Goal: Information Seeking & Learning: Learn about a topic

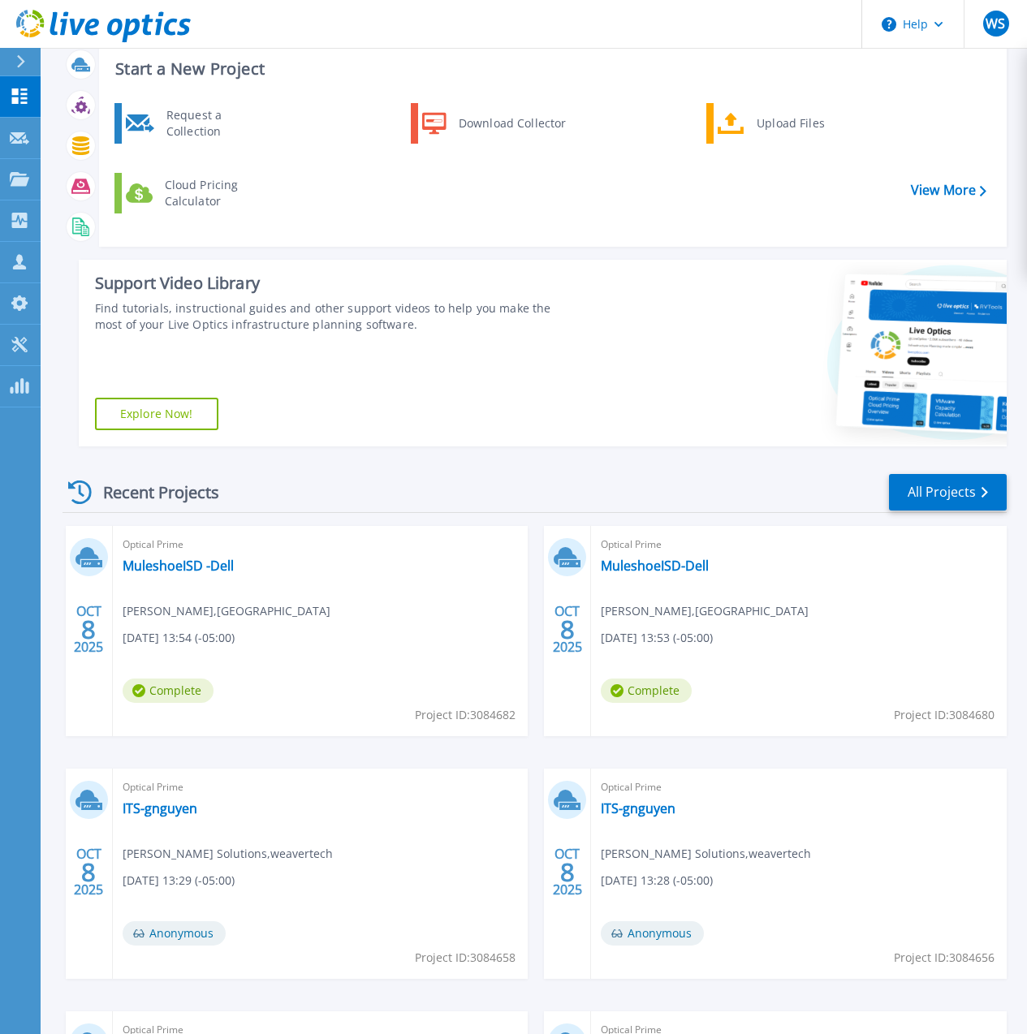
scroll to position [83, 0]
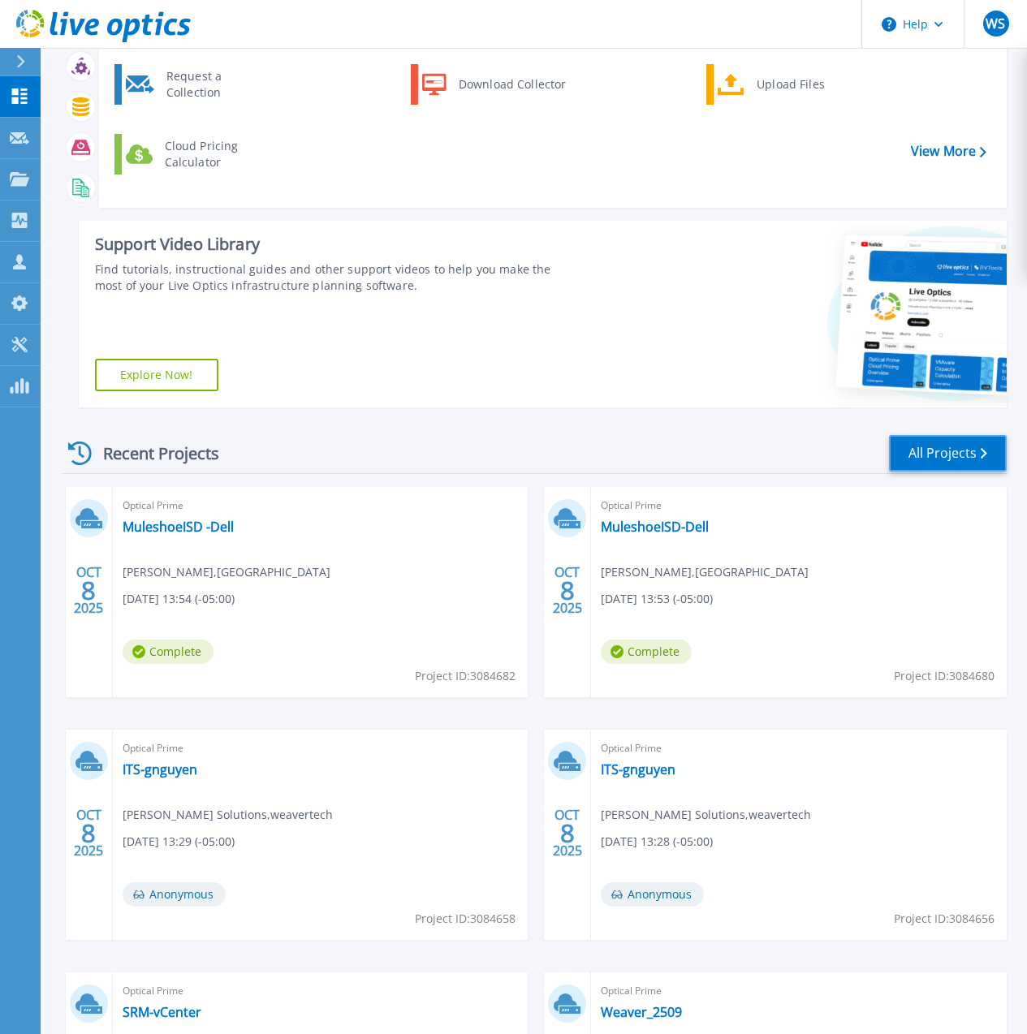
click at [961, 455] on link "All Projects" at bounding box center [948, 453] width 118 height 37
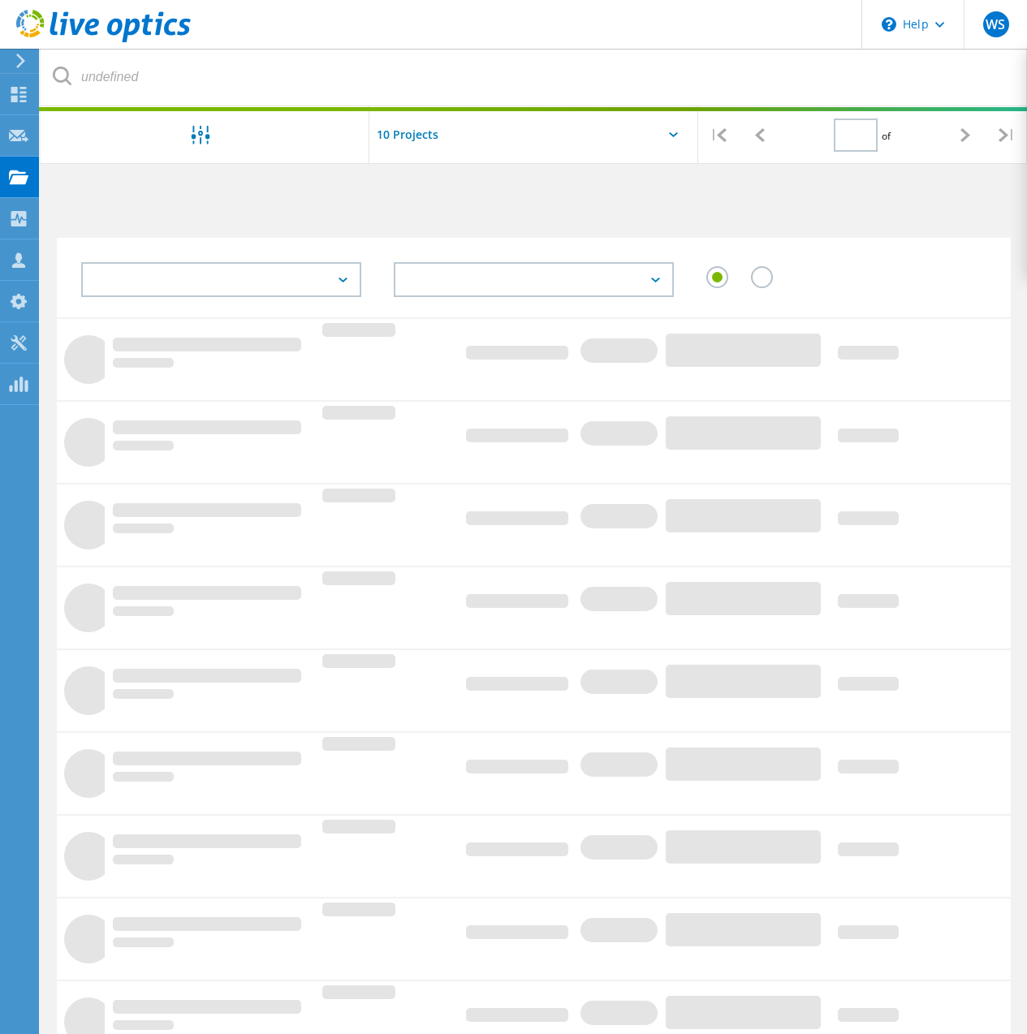
type input "1"
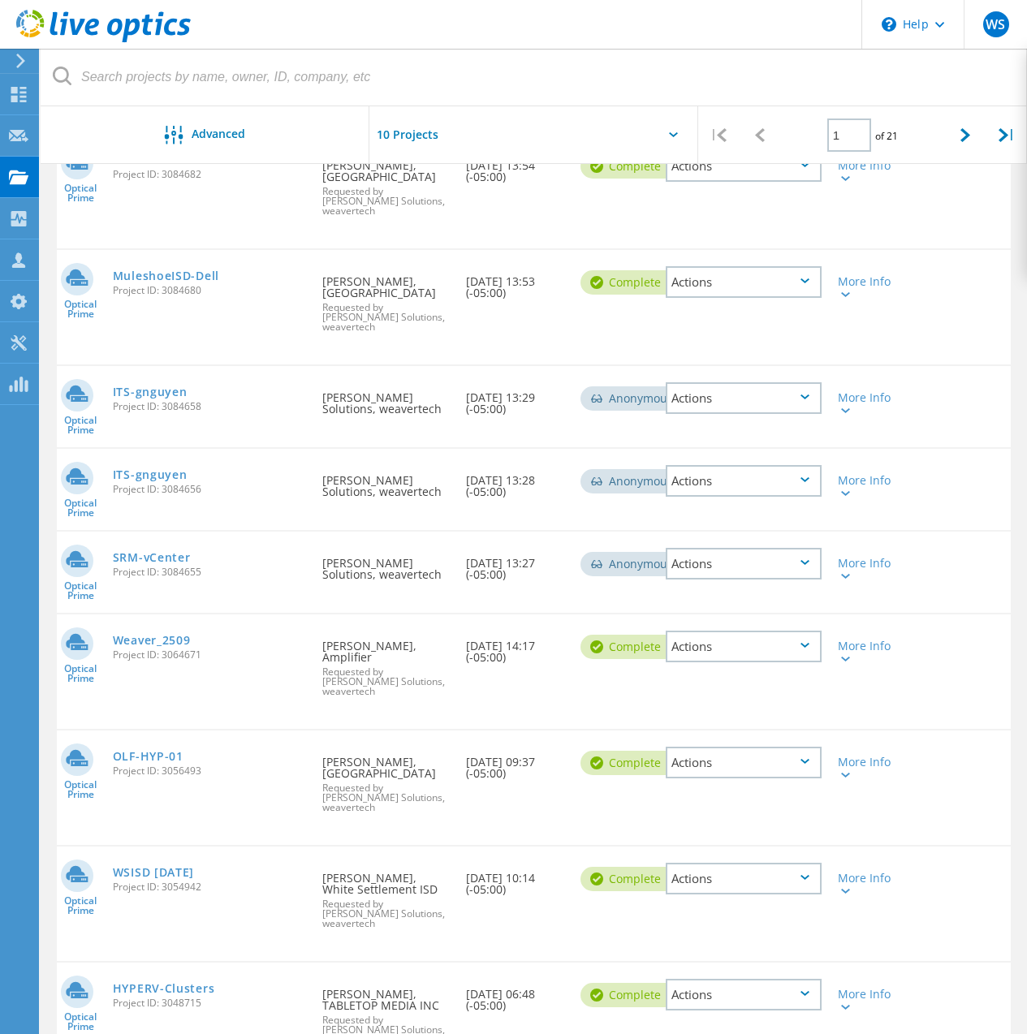
scroll to position [244, 0]
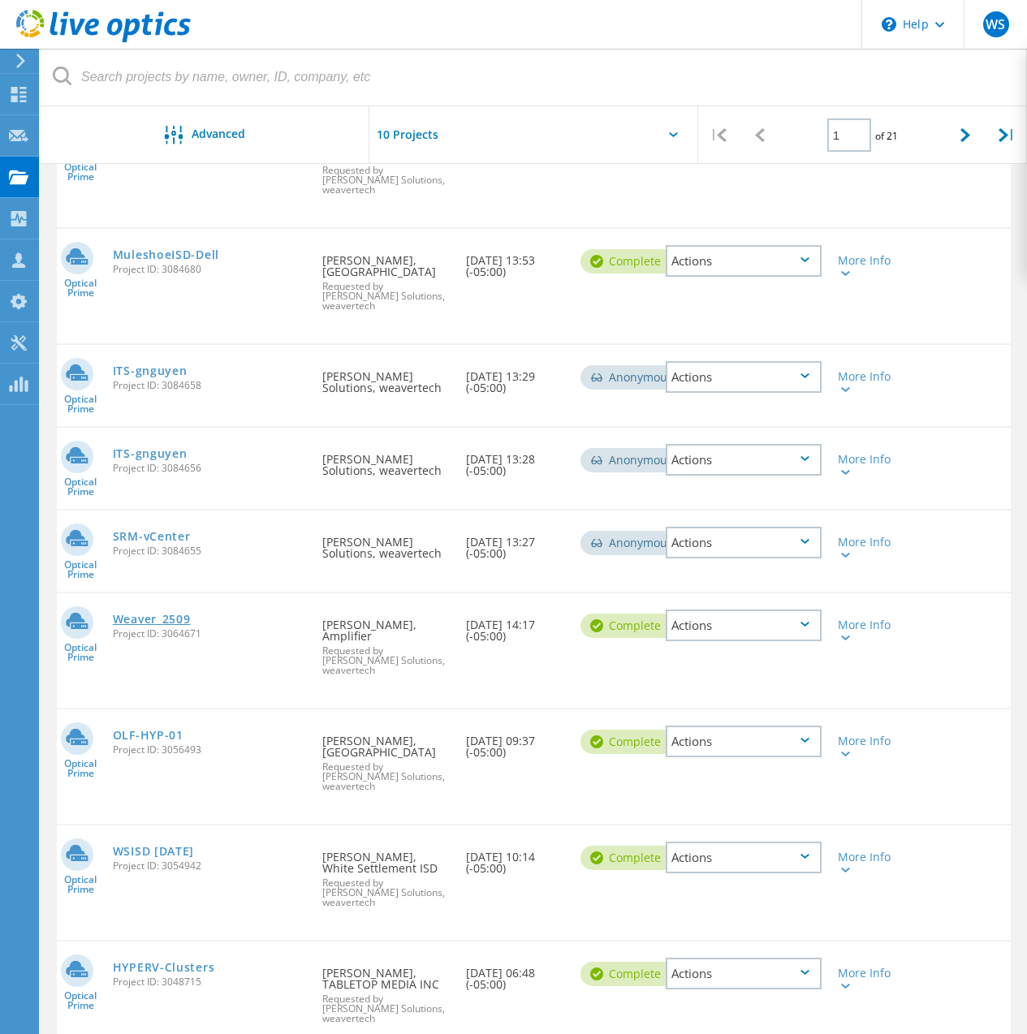
click at [155, 619] on link "Weaver_2509" at bounding box center [152, 619] width 78 height 11
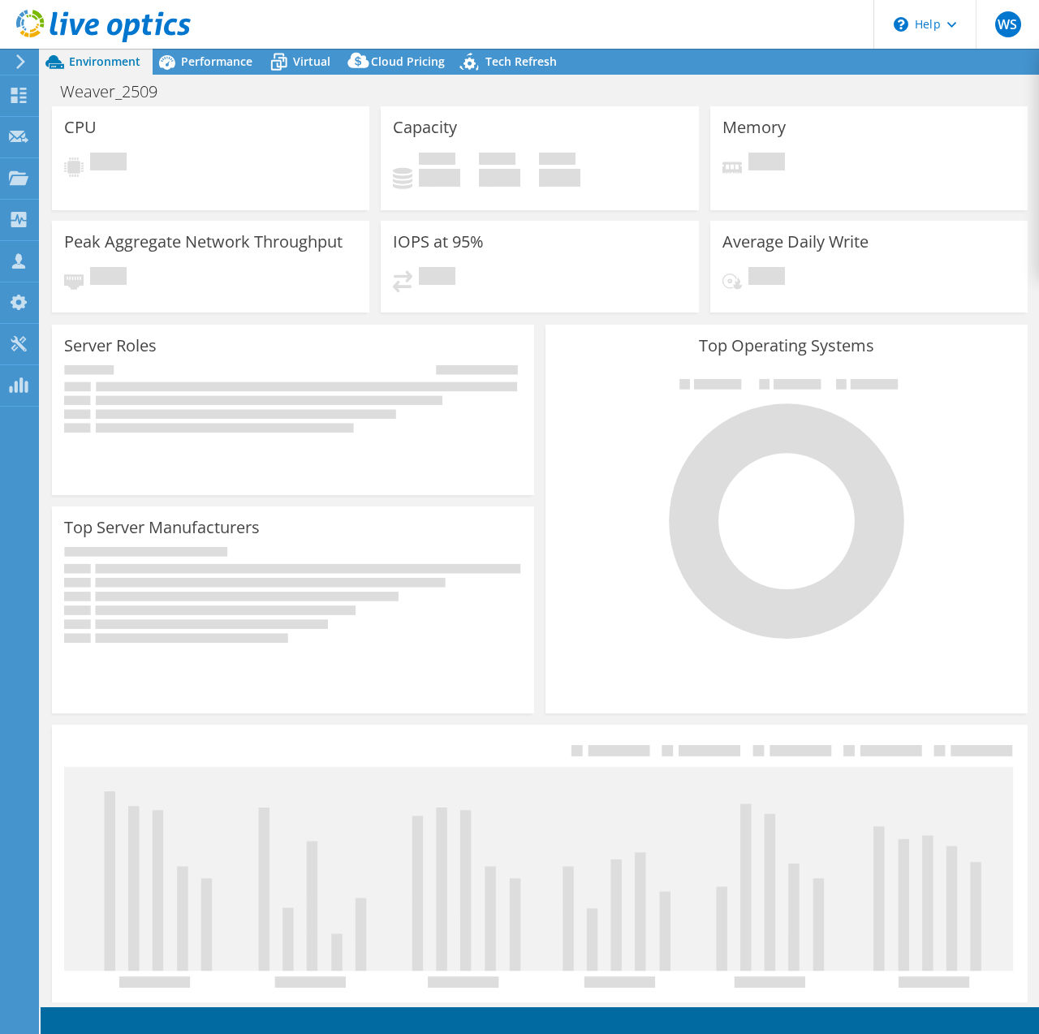
select select "USEast"
select select "USD"
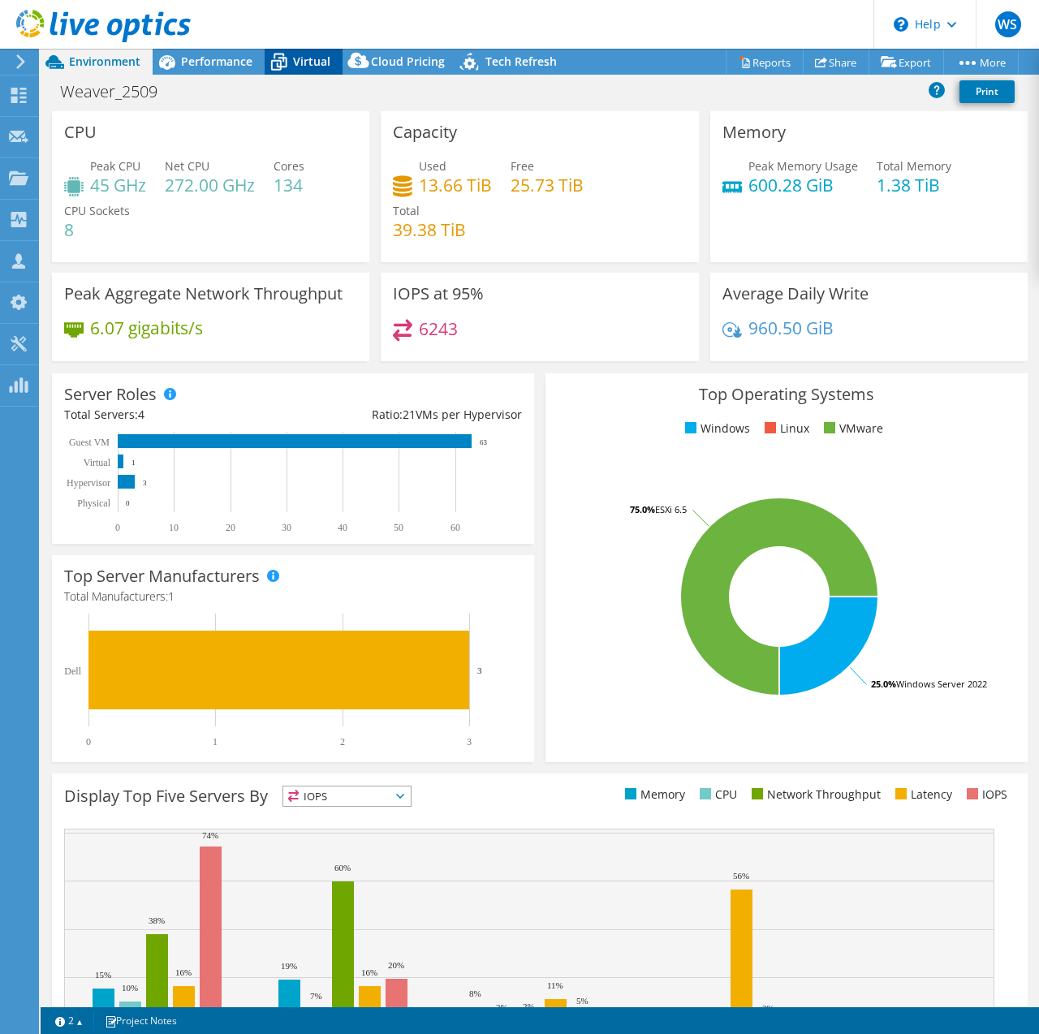
click at [306, 60] on span "Virtual" at bounding box center [311, 61] width 37 height 15
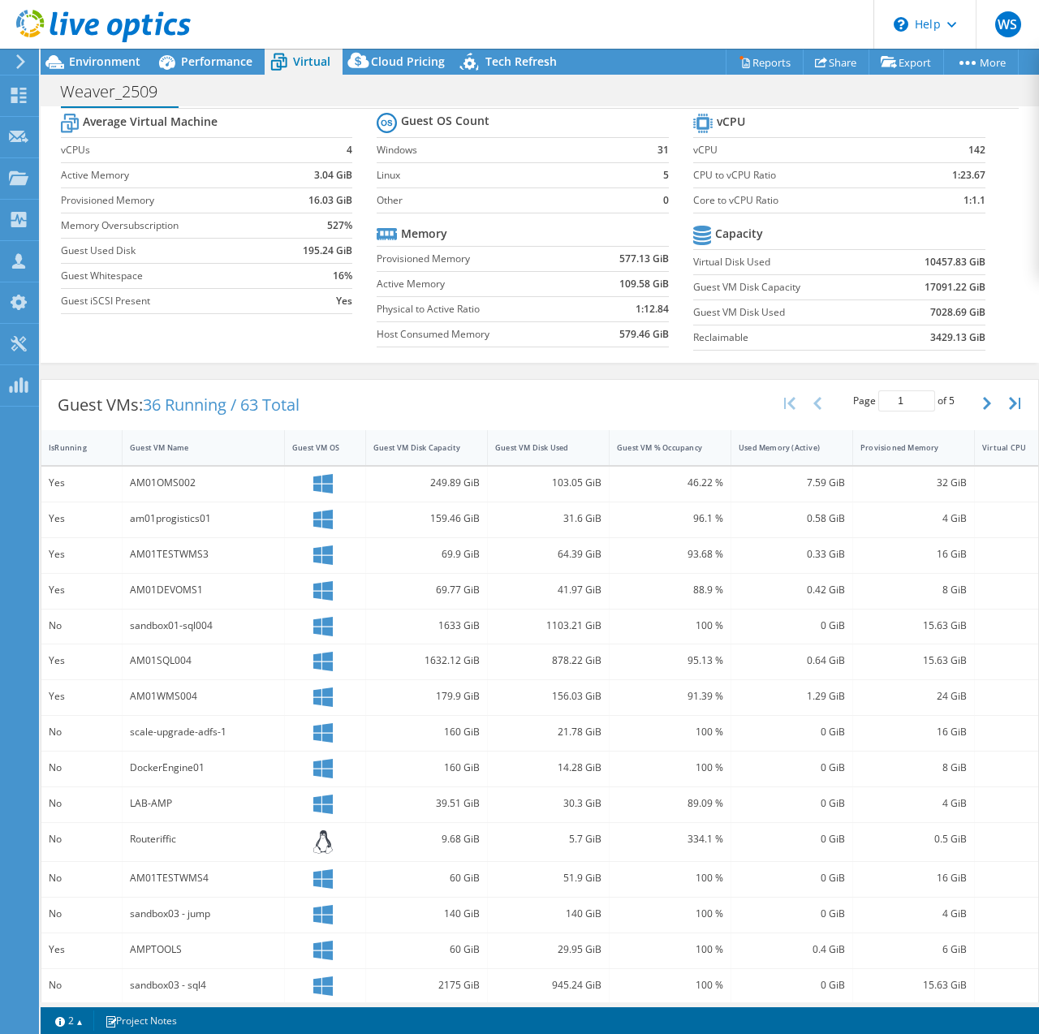
scroll to position [69, 0]
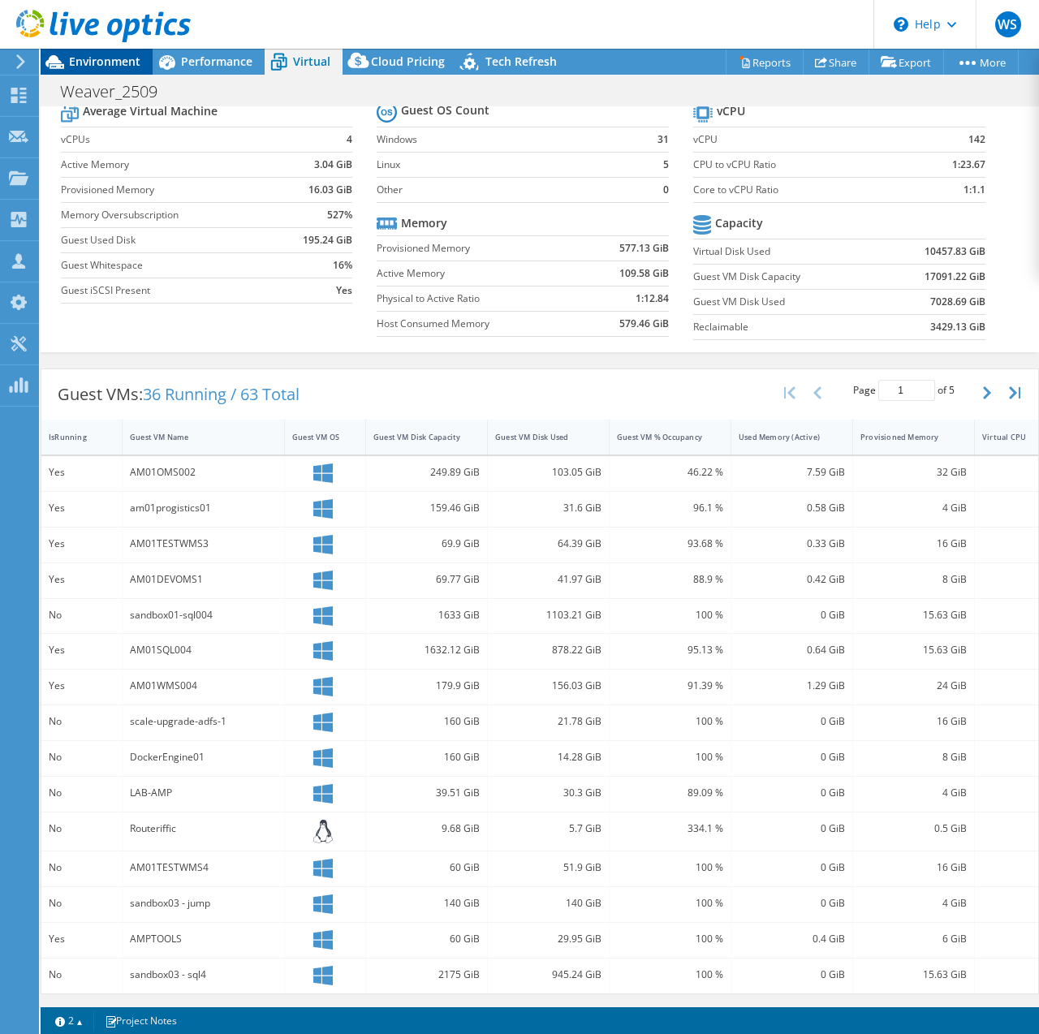
click at [123, 61] on span "Environment" at bounding box center [104, 61] width 71 height 15
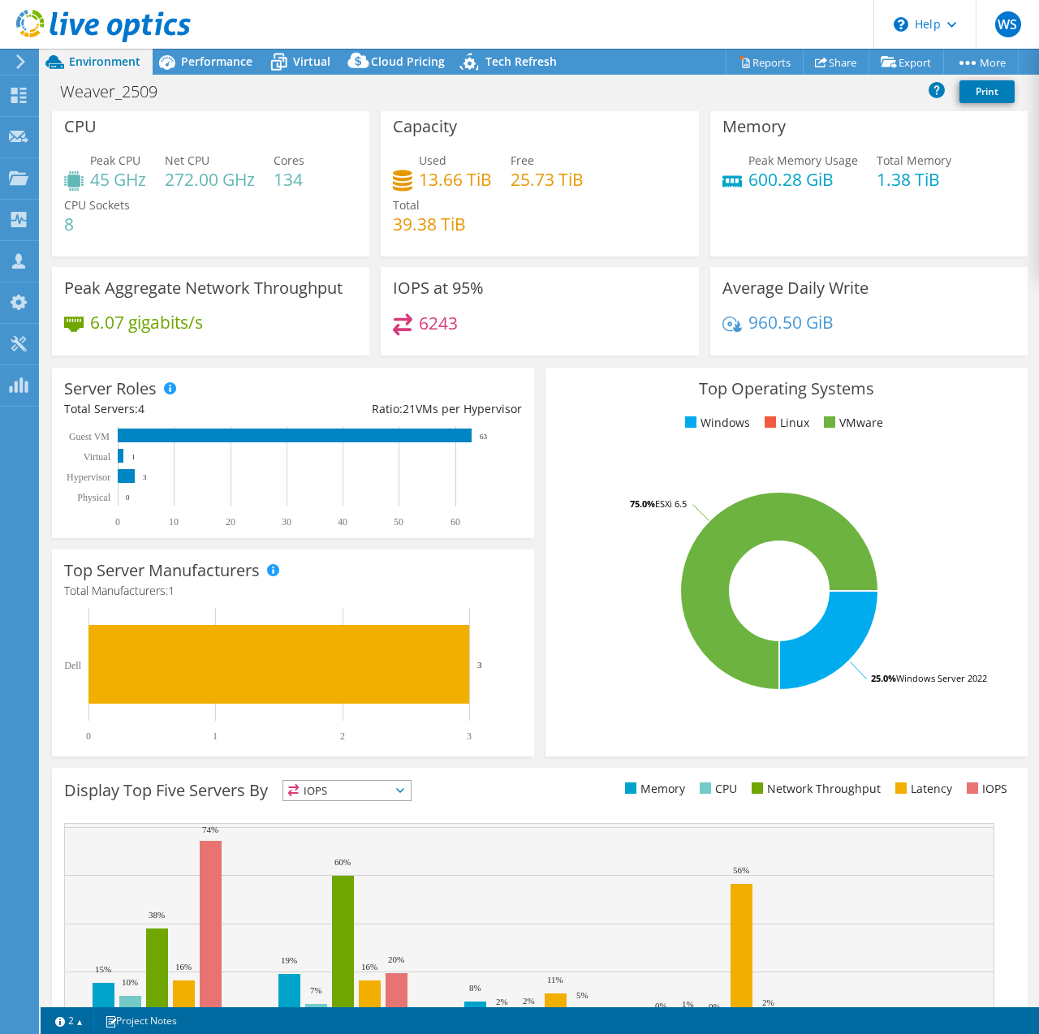
scroll to position [0, 0]
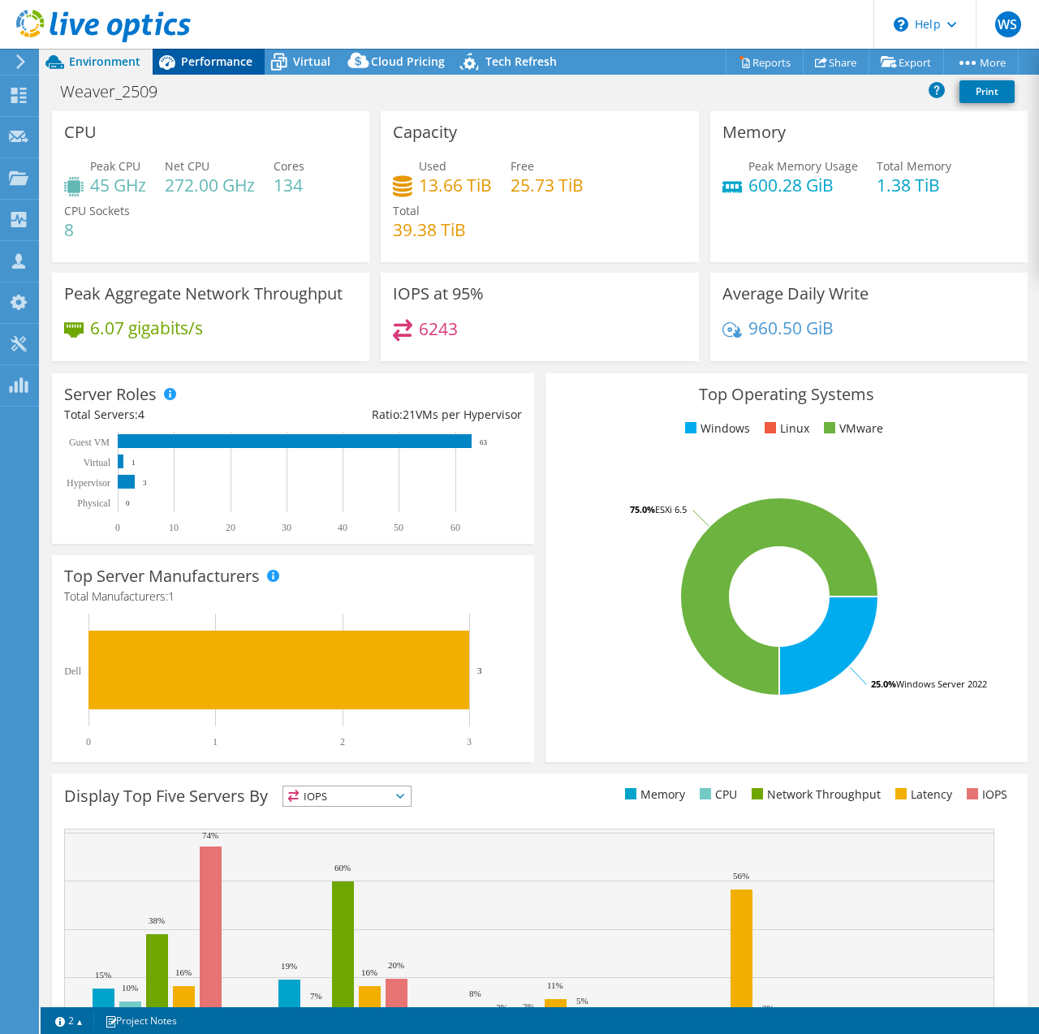
click at [223, 57] on span "Performance" at bounding box center [216, 61] width 71 height 15
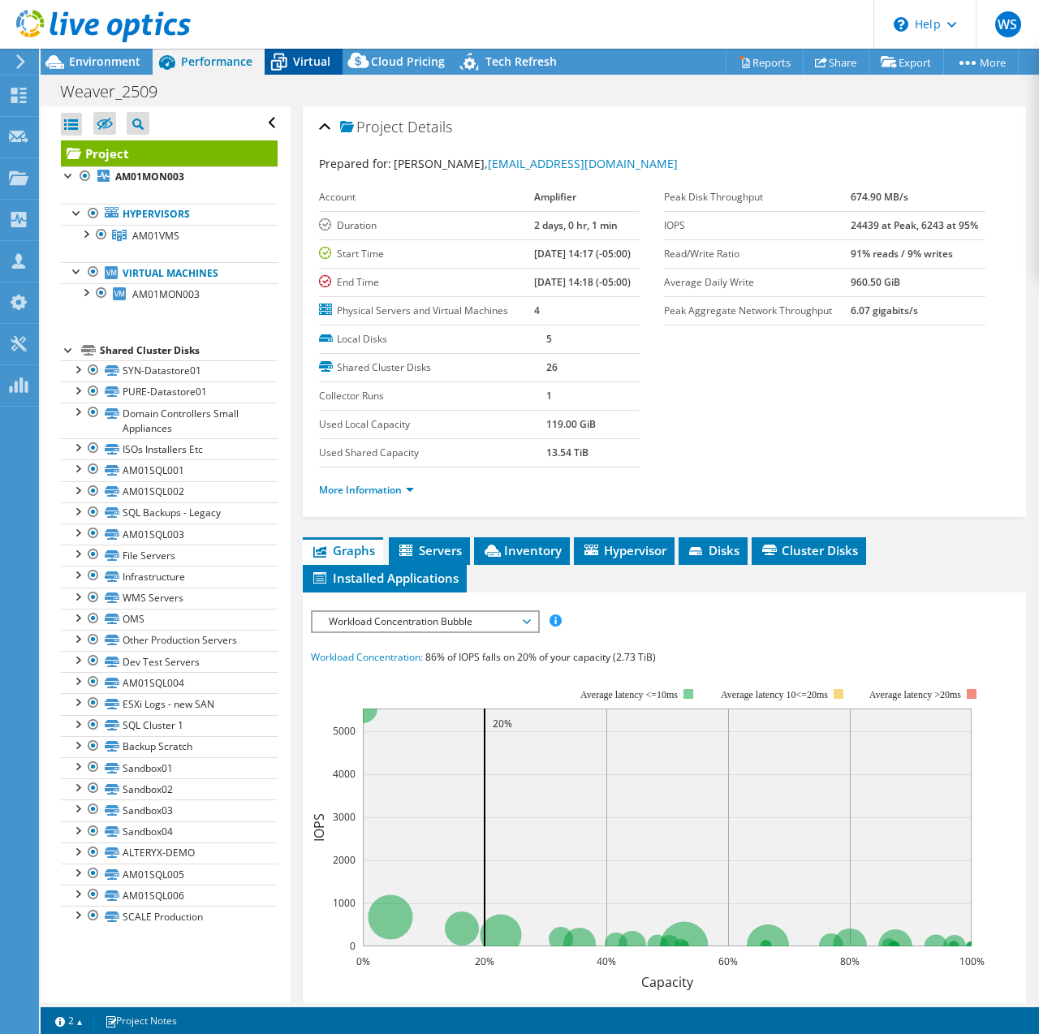
click at [313, 62] on span "Virtual" at bounding box center [311, 61] width 37 height 15
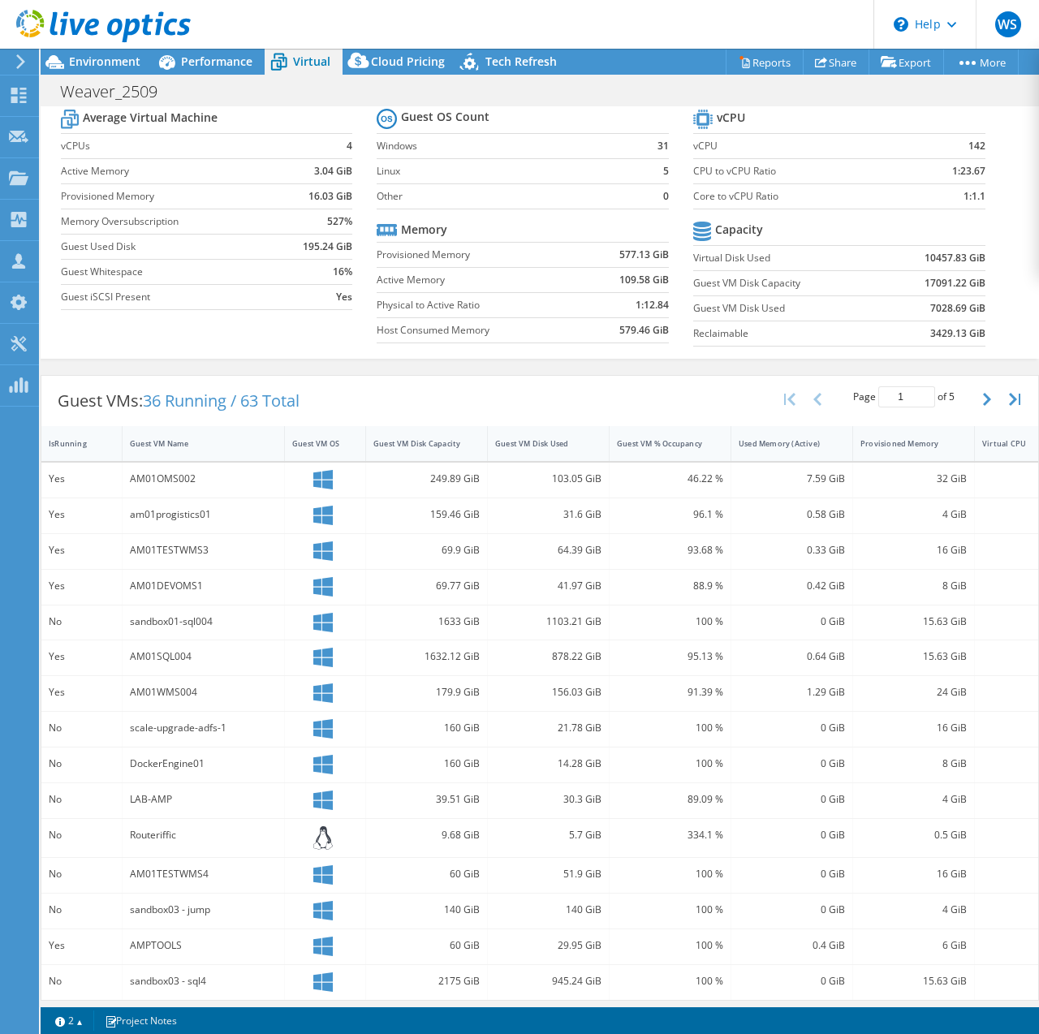
scroll to position [69, 0]
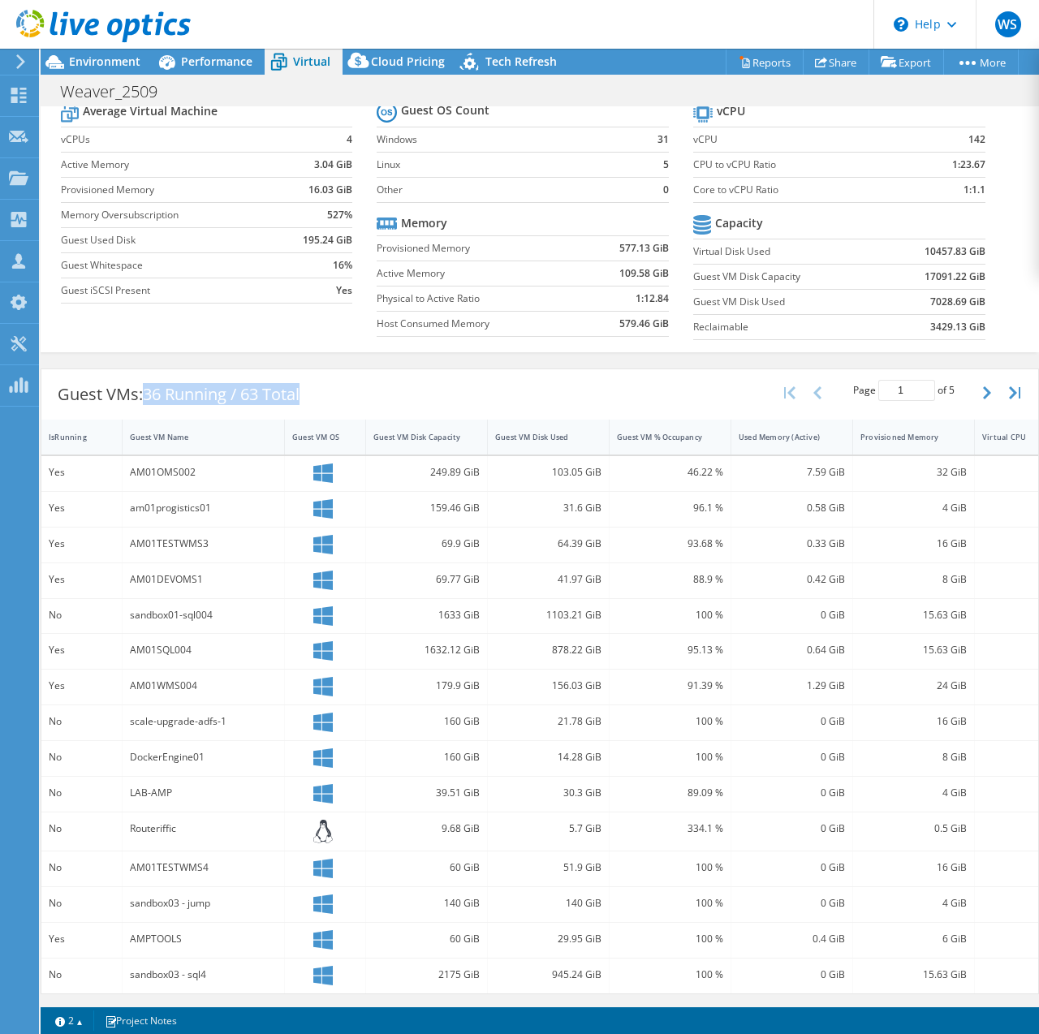
drag, startPoint x: 150, startPoint y: 378, endPoint x: 332, endPoint y: 393, distance: 182.5
click at [334, 398] on div "Guest VMs: 36 Running / 63 Total Page 1 of 5 5 rows 10 rows 20 rows 25 rows 50 …" at bounding box center [539, 394] width 997 height 50
click at [331, 386] on div "Guest VMs: 36 Running / 63 Total Page 1 of 5 5 rows 10 rows 20 rows 25 rows 50 …" at bounding box center [539, 394] width 997 height 50
drag, startPoint x: 310, startPoint y: 382, endPoint x: 246, endPoint y: 382, distance: 64.1
click at [246, 382] on div "Guest VMs: 36 Running / 63 Total" at bounding box center [178, 394] width 274 height 50
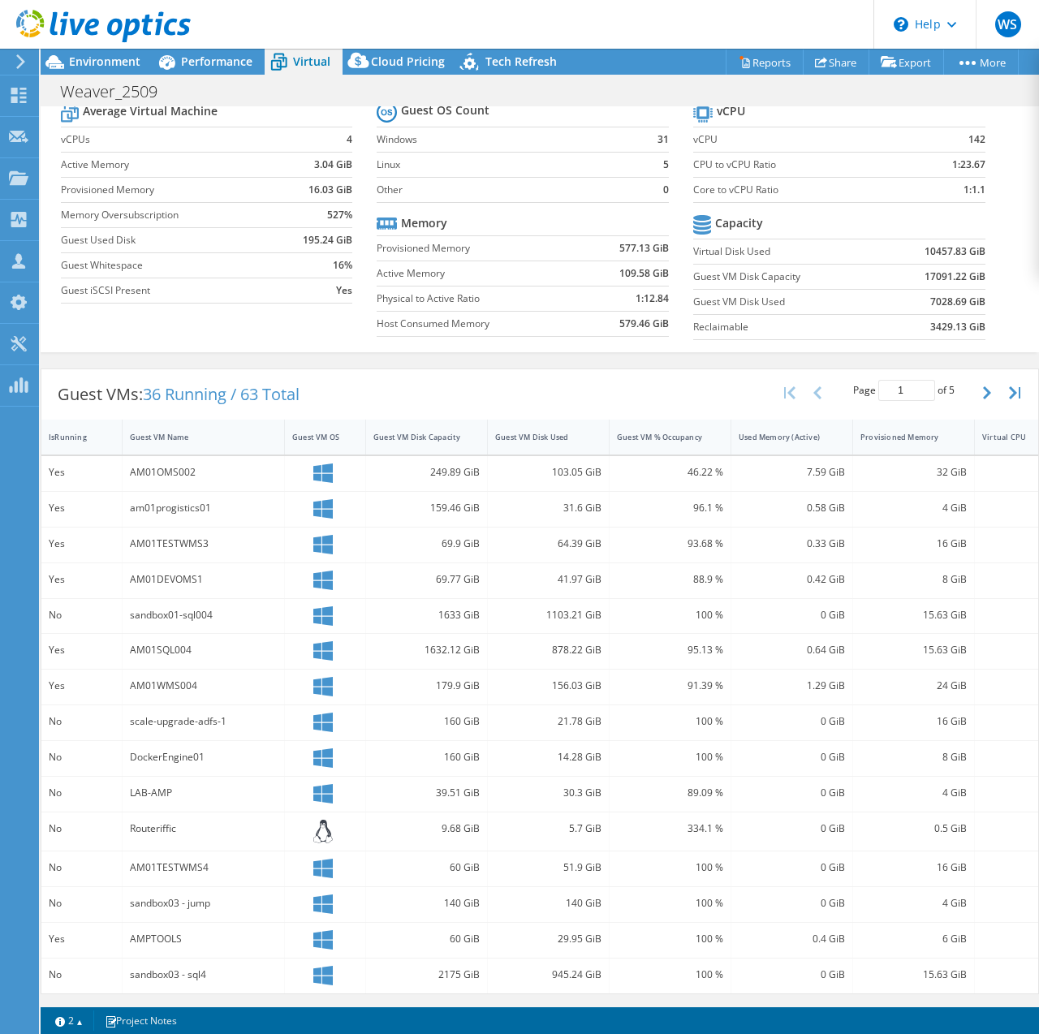
click at [424, 378] on div "Guest VMs: 36 Running / 63 Total Page 1 of 5 5 rows 10 rows 20 rows 25 rows 50 …" at bounding box center [539, 394] width 997 height 50
click at [434, 430] on div "Guest VM Disk Capacity" at bounding box center [416, 437] width 101 height 25
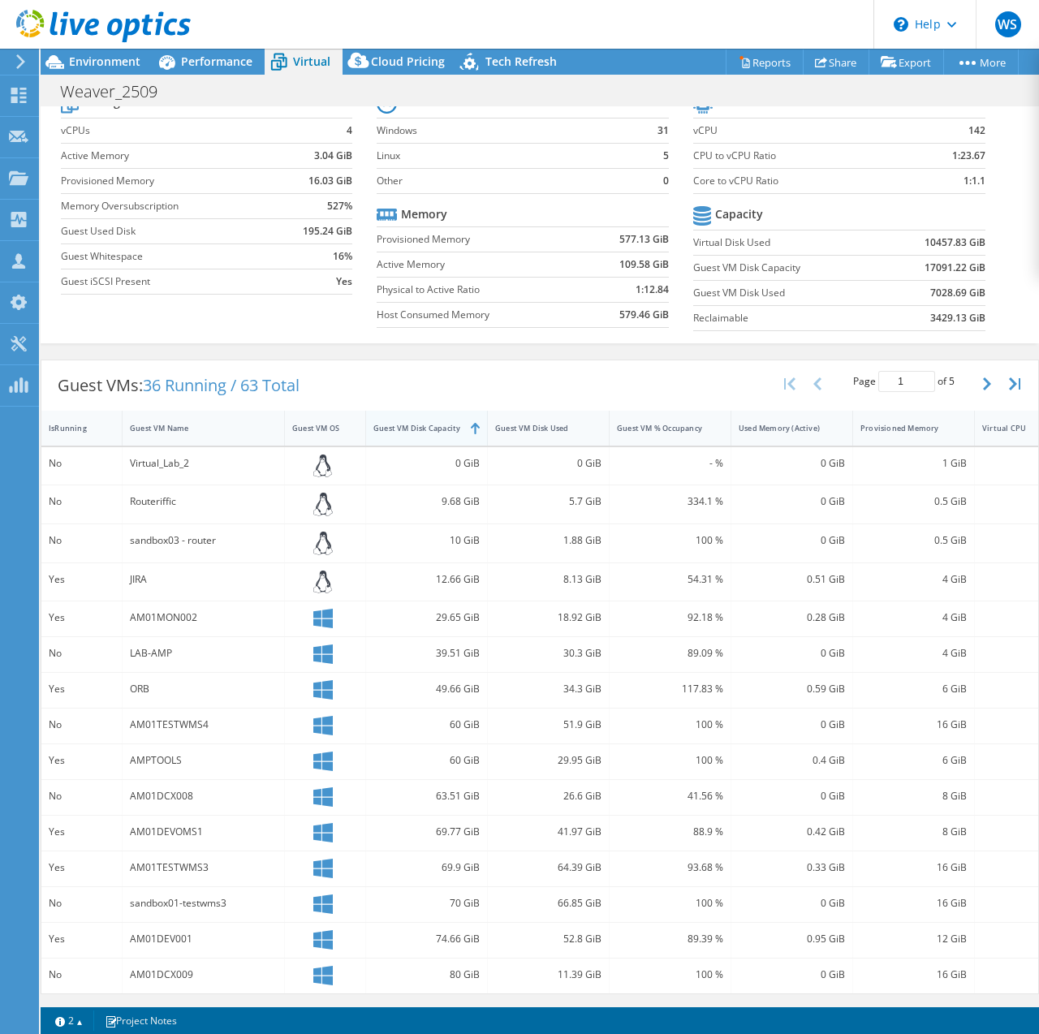
click at [434, 430] on div "Guest VM Disk Capacity" at bounding box center [416, 428] width 101 height 25
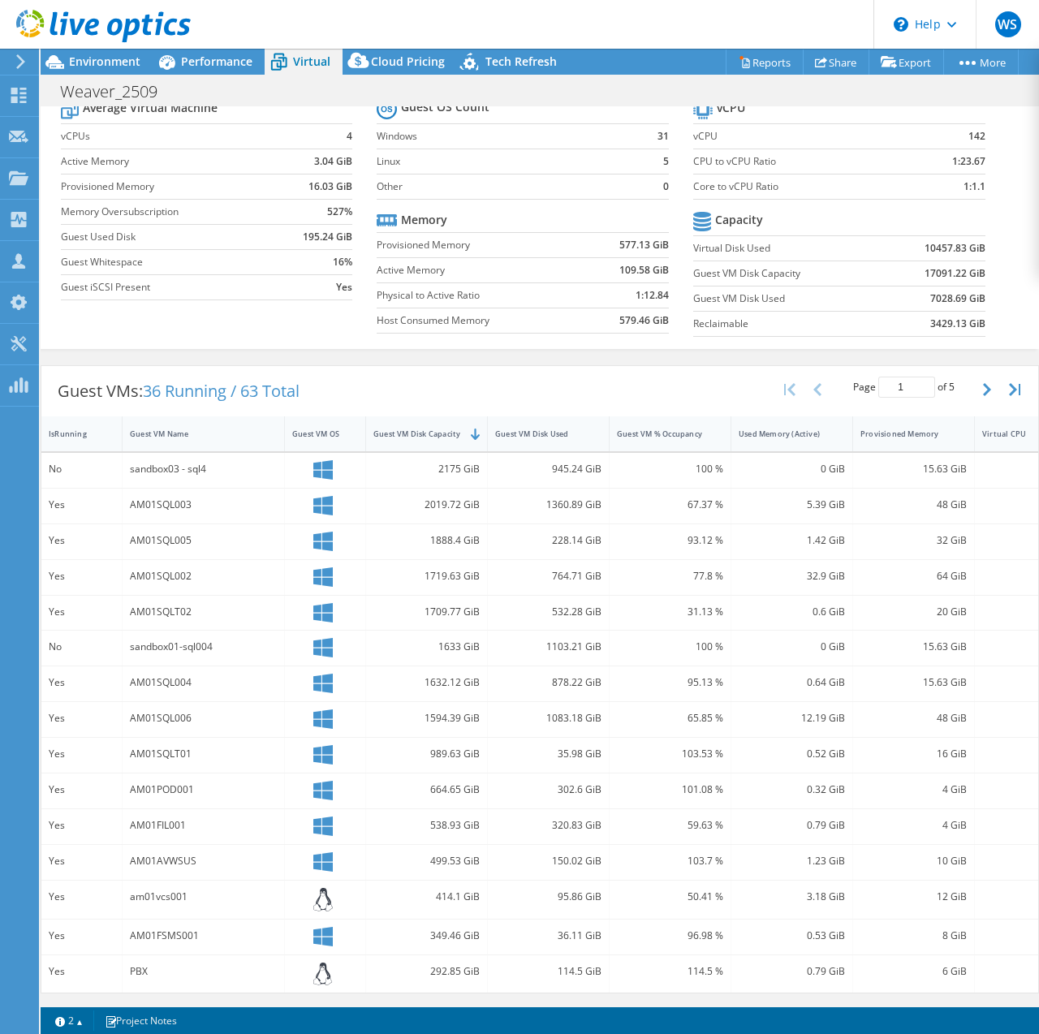
click at [431, 497] on div "2019.72 GiB" at bounding box center [426, 505] width 106 height 18
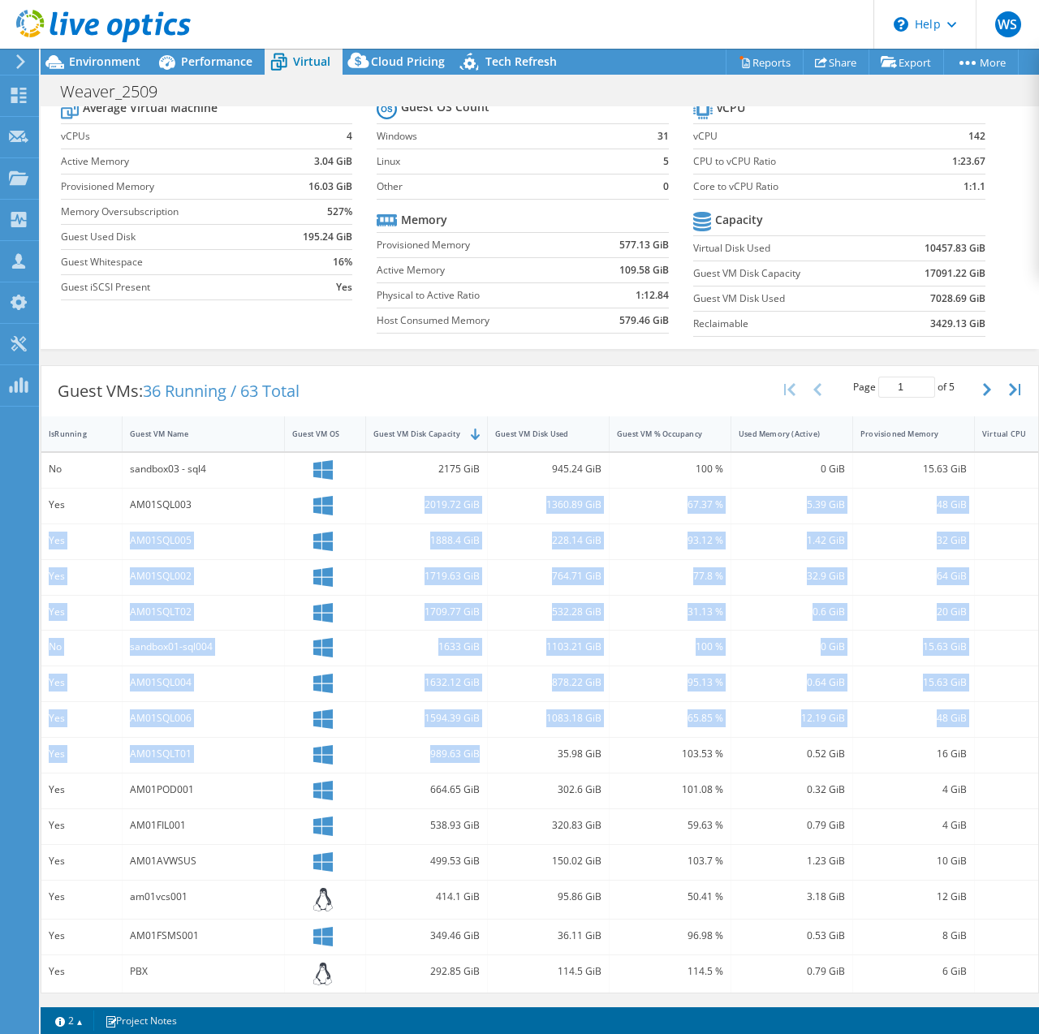
drag, startPoint x: 486, startPoint y: 744, endPoint x: 403, endPoint y: 489, distance: 268.0
click at [403, 489] on div "No sandbox03 - sql4 2175 GiB 945.24 GiB 100 % 0 GiB 15.63 GiB 2 VMware Yes AM01…" at bounding box center [589, 723] width 1096 height 541
click at [403, 496] on div "2019.72 GiB" at bounding box center [426, 505] width 106 height 18
drag, startPoint x: 49, startPoint y: 493, endPoint x: 911, endPoint y: 712, distance: 889.6
click at [911, 712] on div "No sandbox03 - sql4 2175 GiB 945.24 GiB 100 % 0 GiB 15.63 GiB 2 VMware Yes AM01…" at bounding box center [589, 723] width 1096 height 541
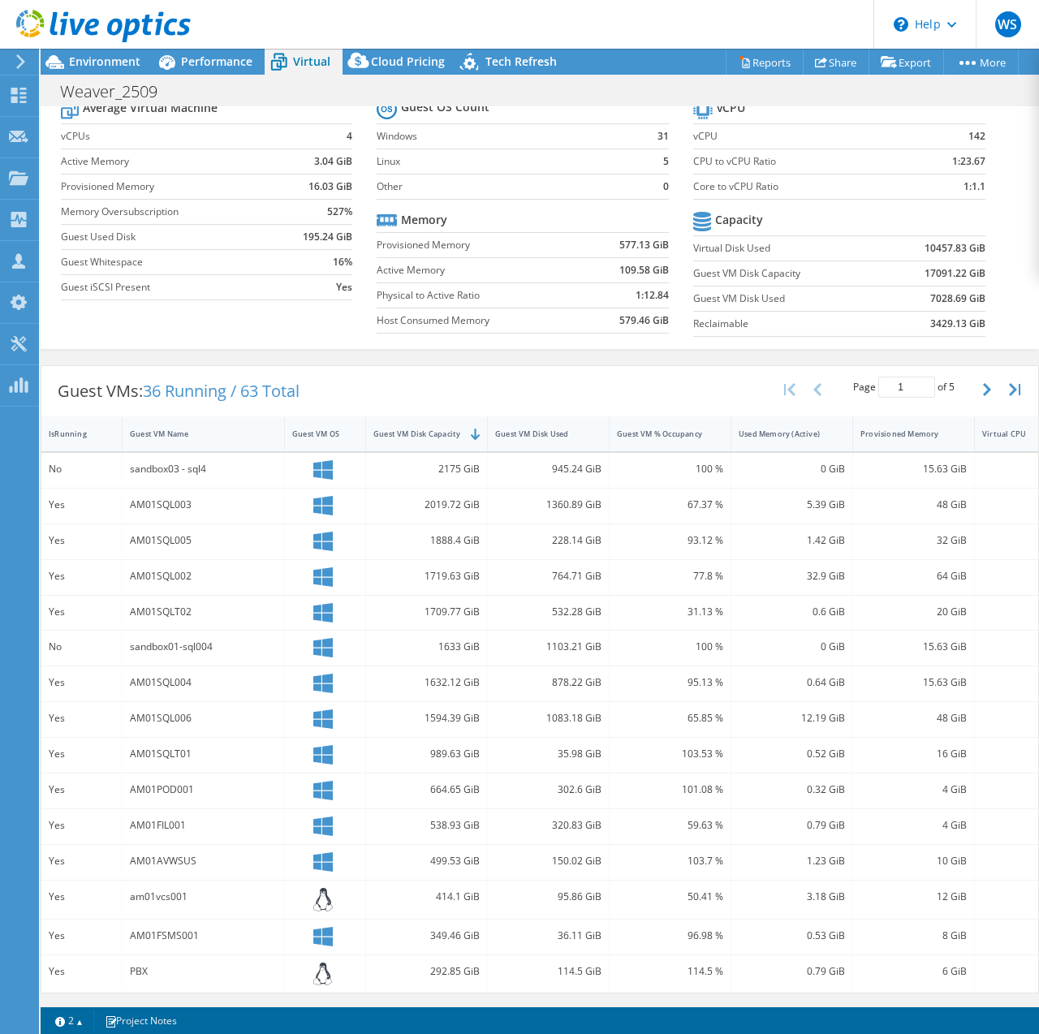
click at [447, 795] on div "664.65 GiB" at bounding box center [427, 791] width 122 height 35
click at [399, 62] on span "Cloud Pricing" at bounding box center [408, 61] width 74 height 15
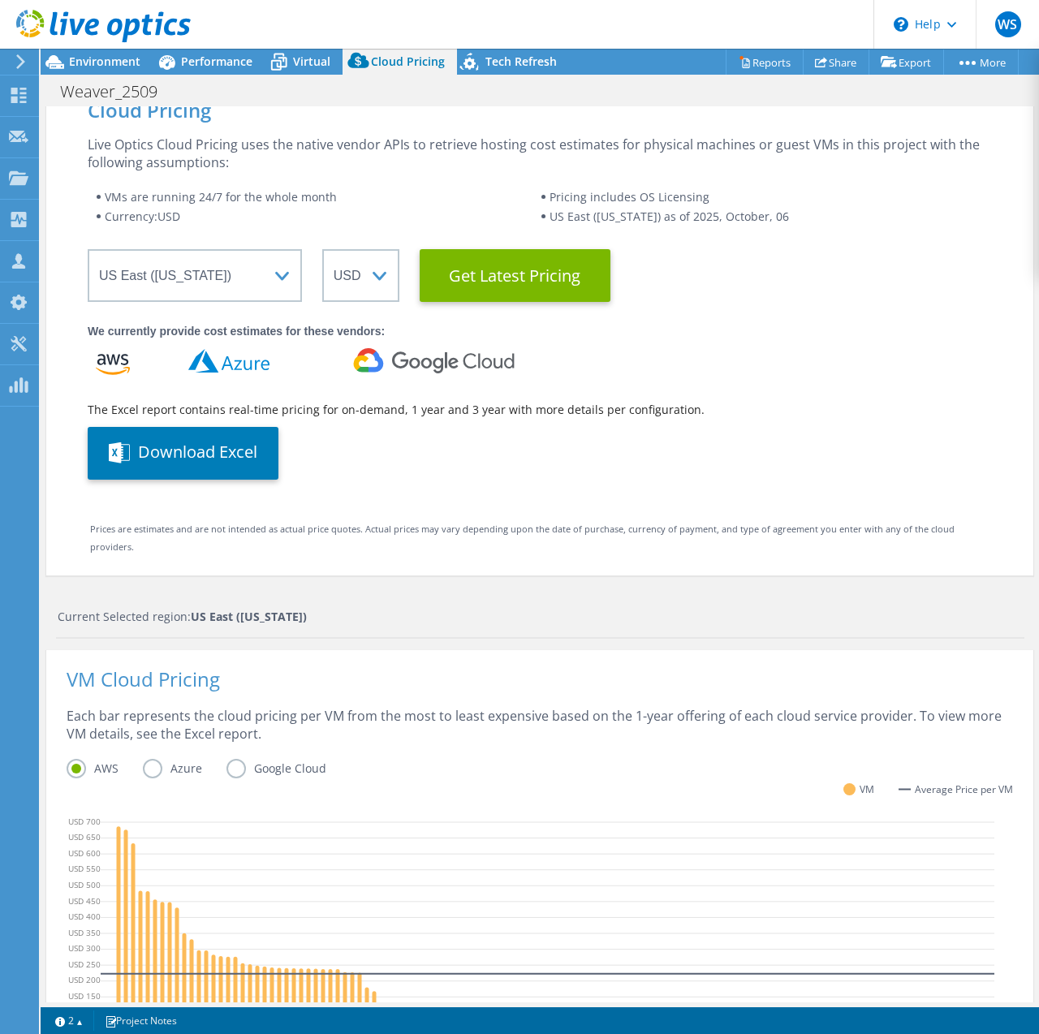
scroll to position [0, 0]
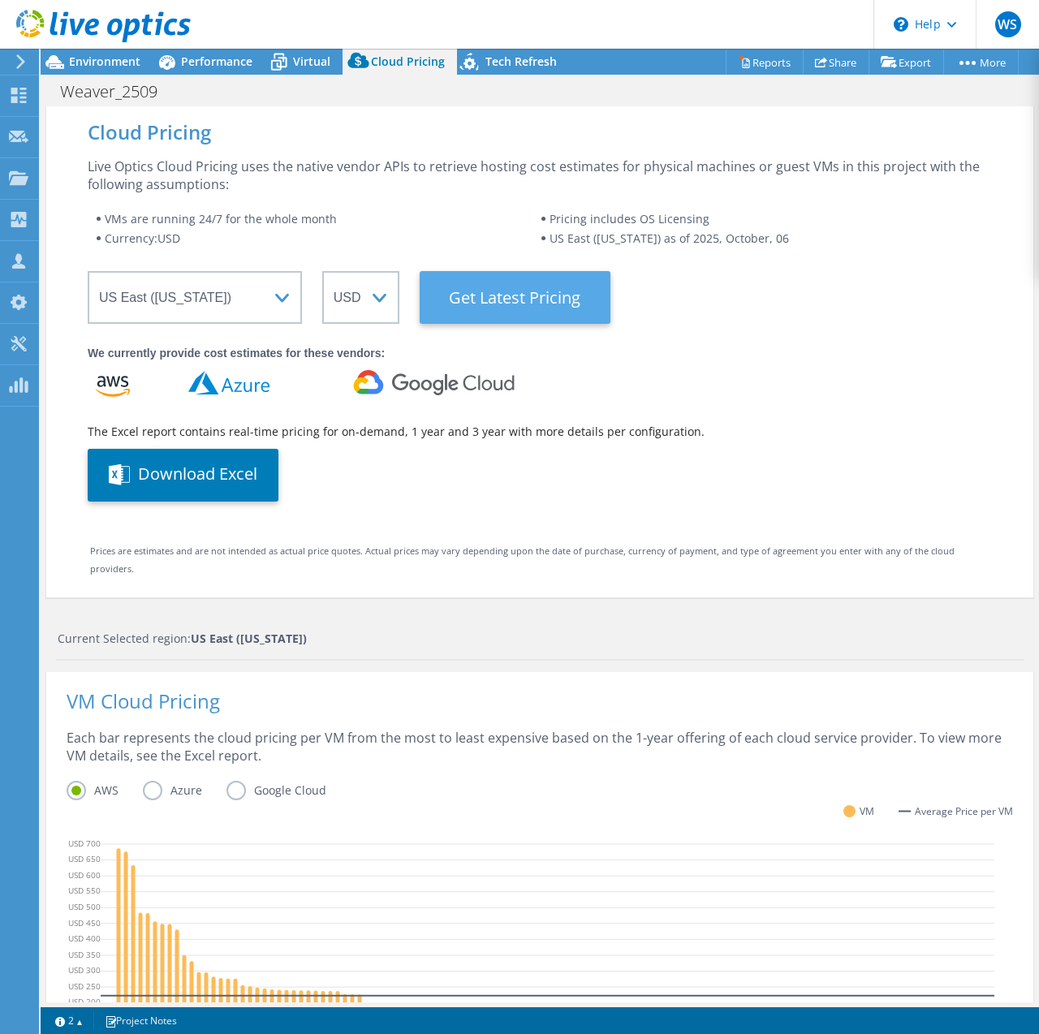
click at [527, 301] on Latest "Get Latest Pricing" at bounding box center [515, 297] width 191 height 53
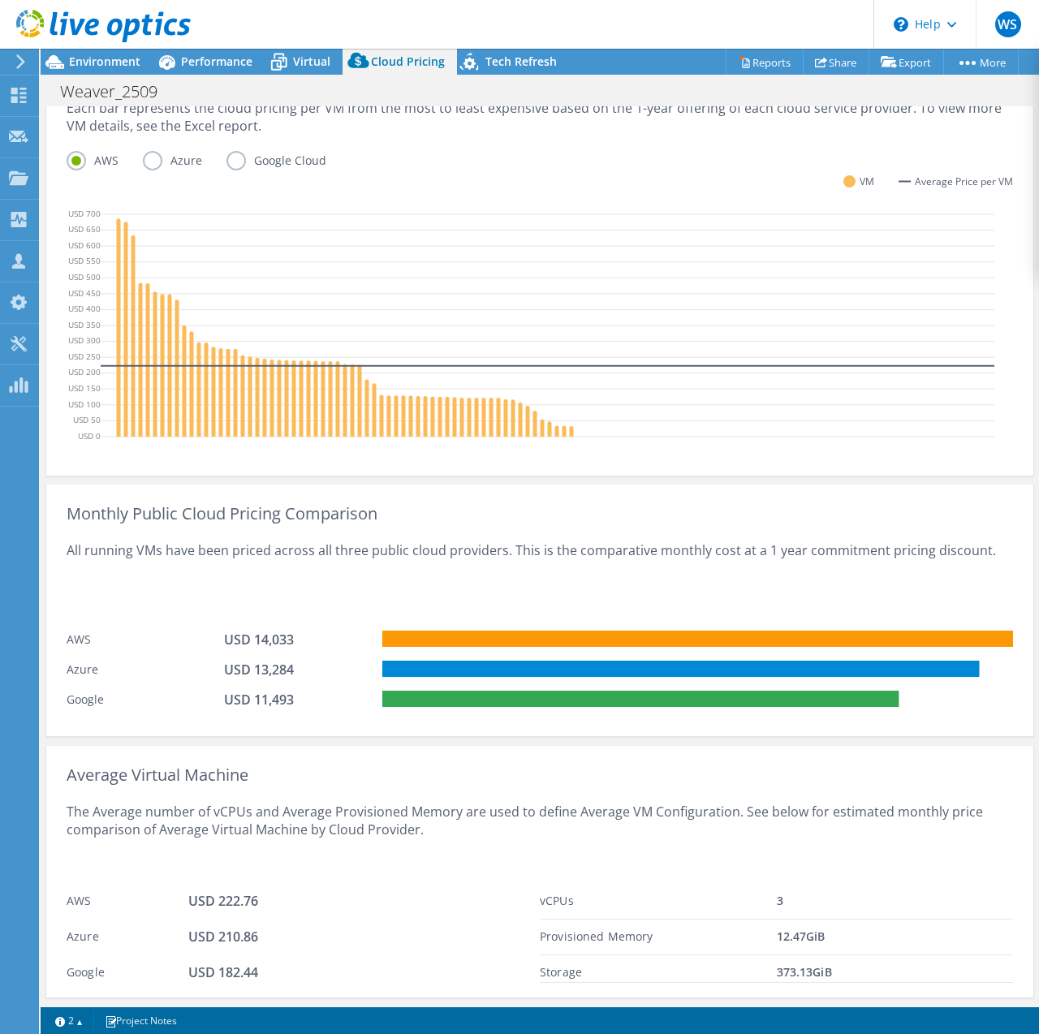
scroll to position [683, 0]
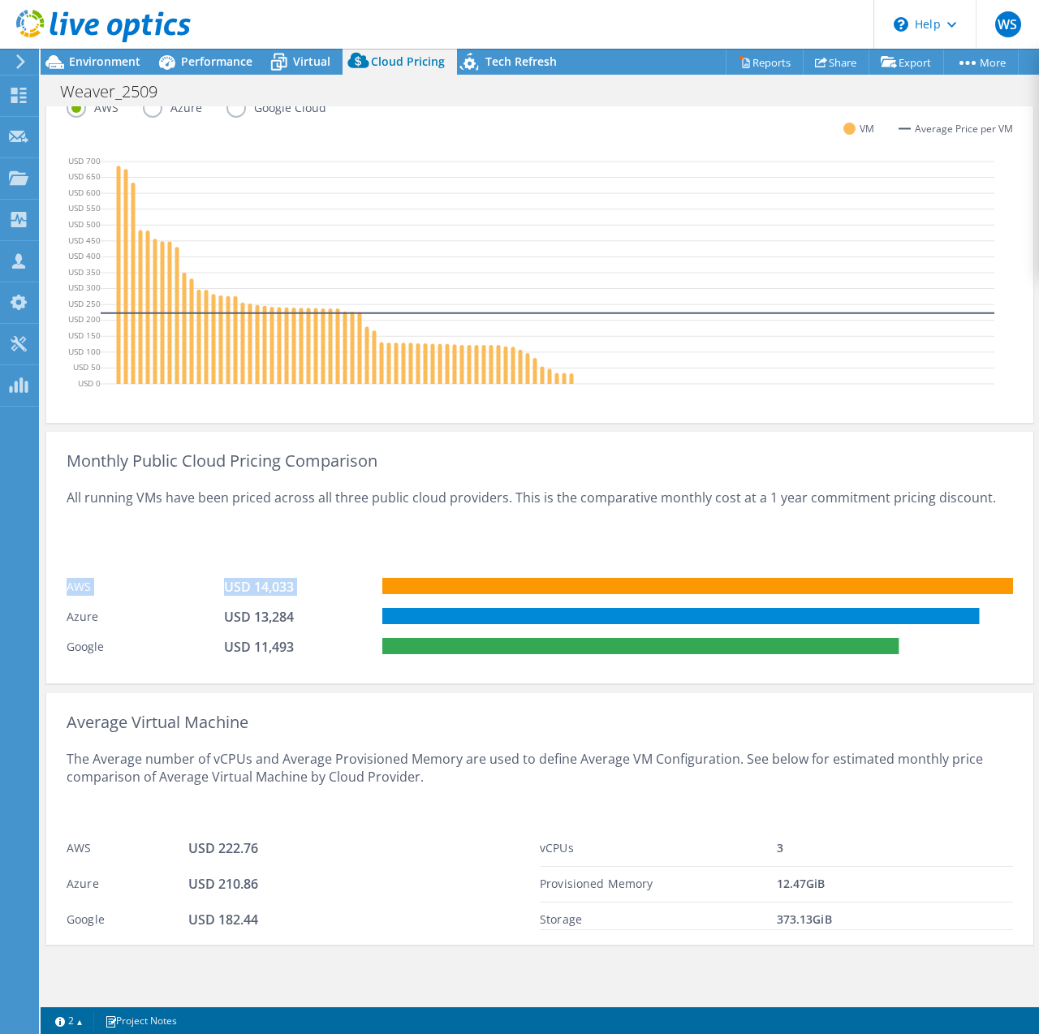
drag, startPoint x: 67, startPoint y: 589, endPoint x: 896, endPoint y: 582, distance: 829.8
click at [896, 582] on div "AWS USD 14,033" at bounding box center [540, 585] width 947 height 30
click at [471, 563] on div "All running VMs have been priced across all three public cloud providers. This …" at bounding box center [540, 520] width 947 height 100
drag, startPoint x: 67, startPoint y: 585, endPoint x: 491, endPoint y: 579, distance: 424.6
click at [491, 579] on div "AWS USD 14,033" at bounding box center [540, 585] width 947 height 30
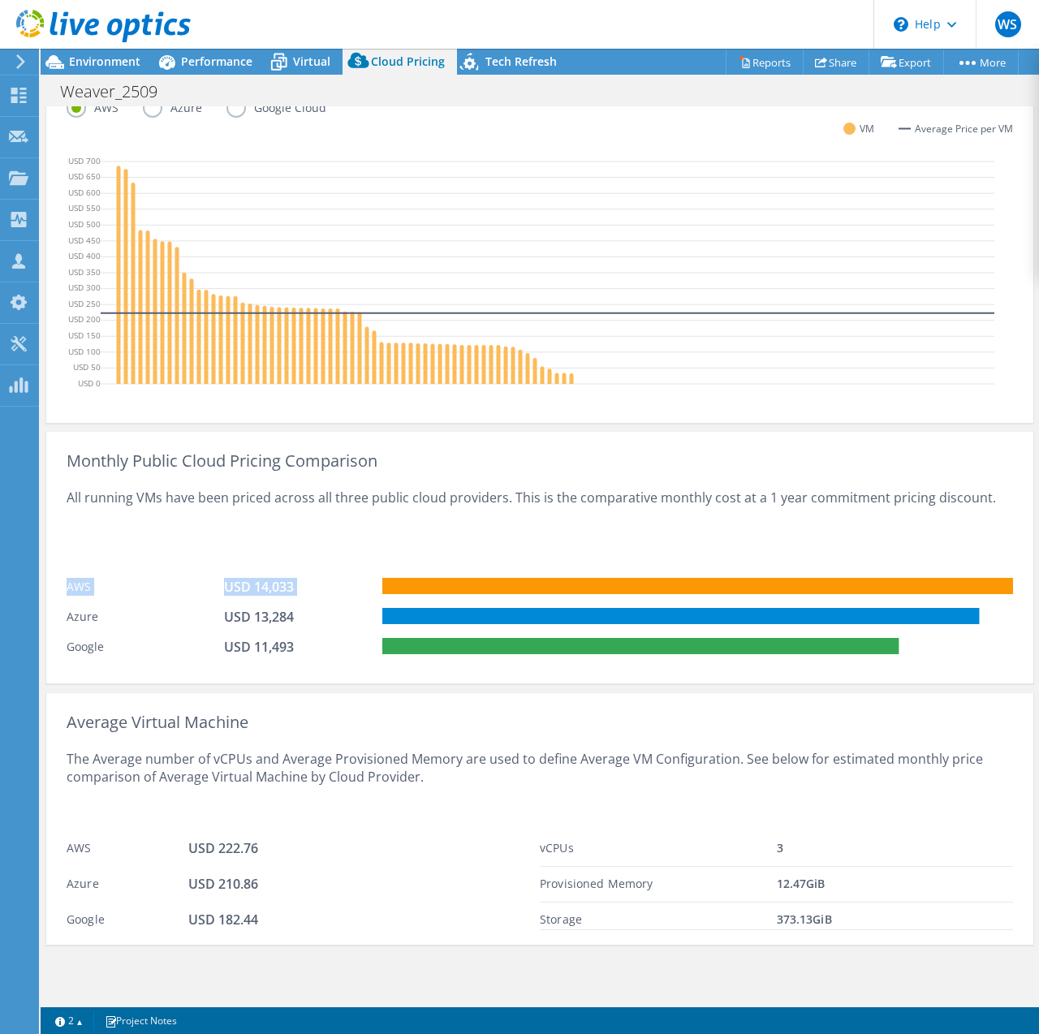
click at [491, 579] on rect at bounding box center [697, 586] width 631 height 16
click at [499, 563] on div "All running VMs have been priced across all three public cloud providers. This …" at bounding box center [540, 520] width 947 height 100
drag, startPoint x: 67, startPoint y: 585, endPoint x: 848, endPoint y: 585, distance: 780.2
click at [848, 585] on div "AWS USD 14,033" at bounding box center [540, 585] width 947 height 30
click at [766, 561] on div "All running VMs have been priced across all three public cloud providers. This …" at bounding box center [540, 520] width 947 height 100
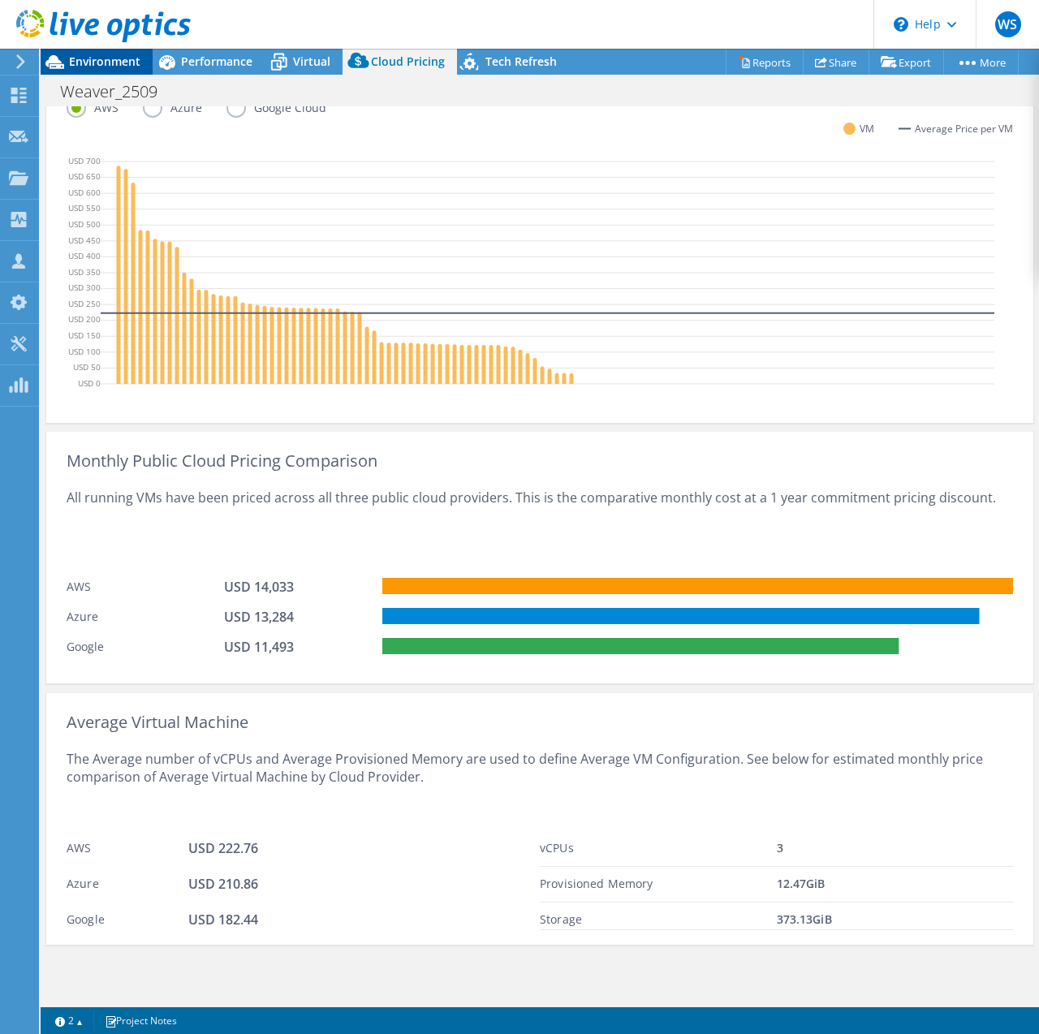
click at [124, 64] on span "Environment" at bounding box center [104, 61] width 71 height 15
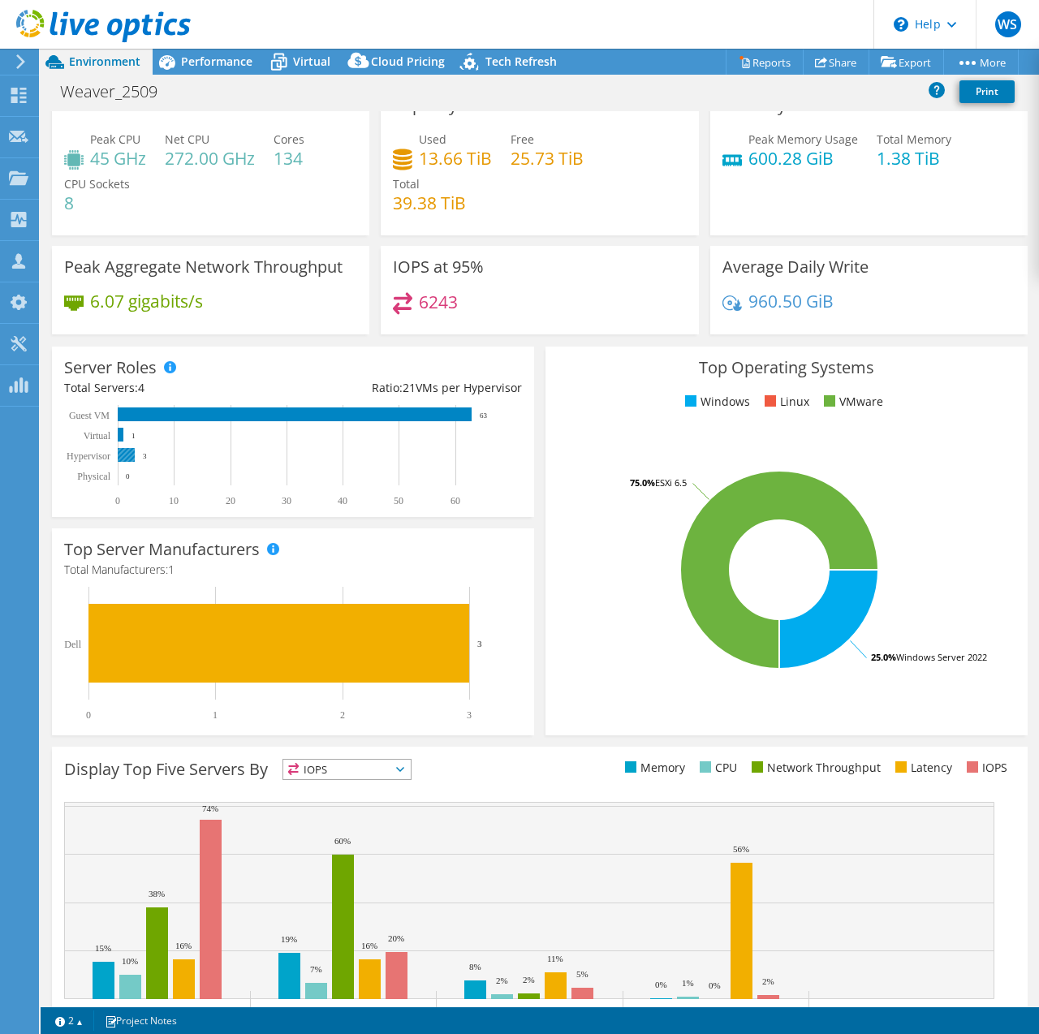
scroll to position [0, 0]
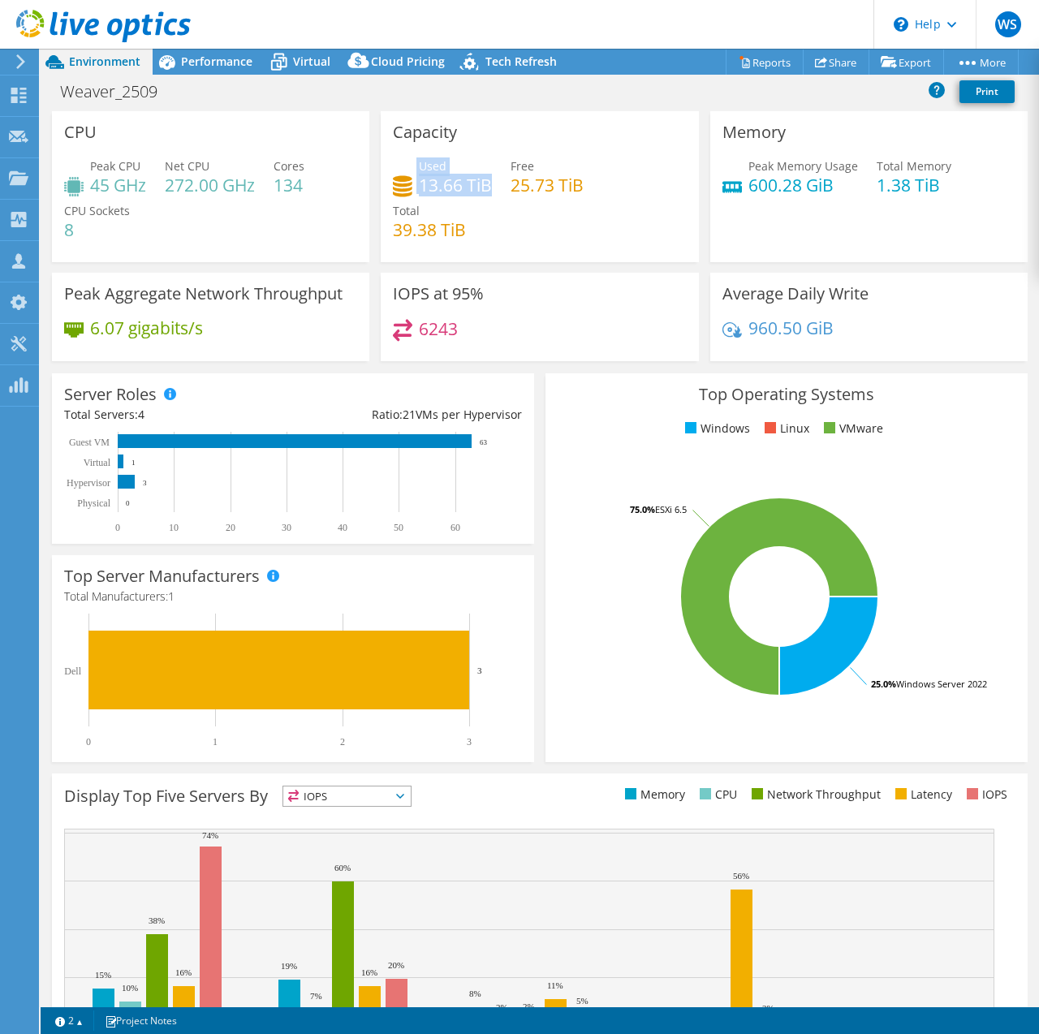
drag, startPoint x: 485, startPoint y: 183, endPoint x: 409, endPoint y: 165, distance: 77.6
click at [409, 165] on div "Used 13.66 TiB" at bounding box center [442, 176] width 99 height 37
click at [484, 200] on div "Used 13.66 TiB Free 25.73 TiB Total 39.38 TiB" at bounding box center [539, 206] width 293 height 97
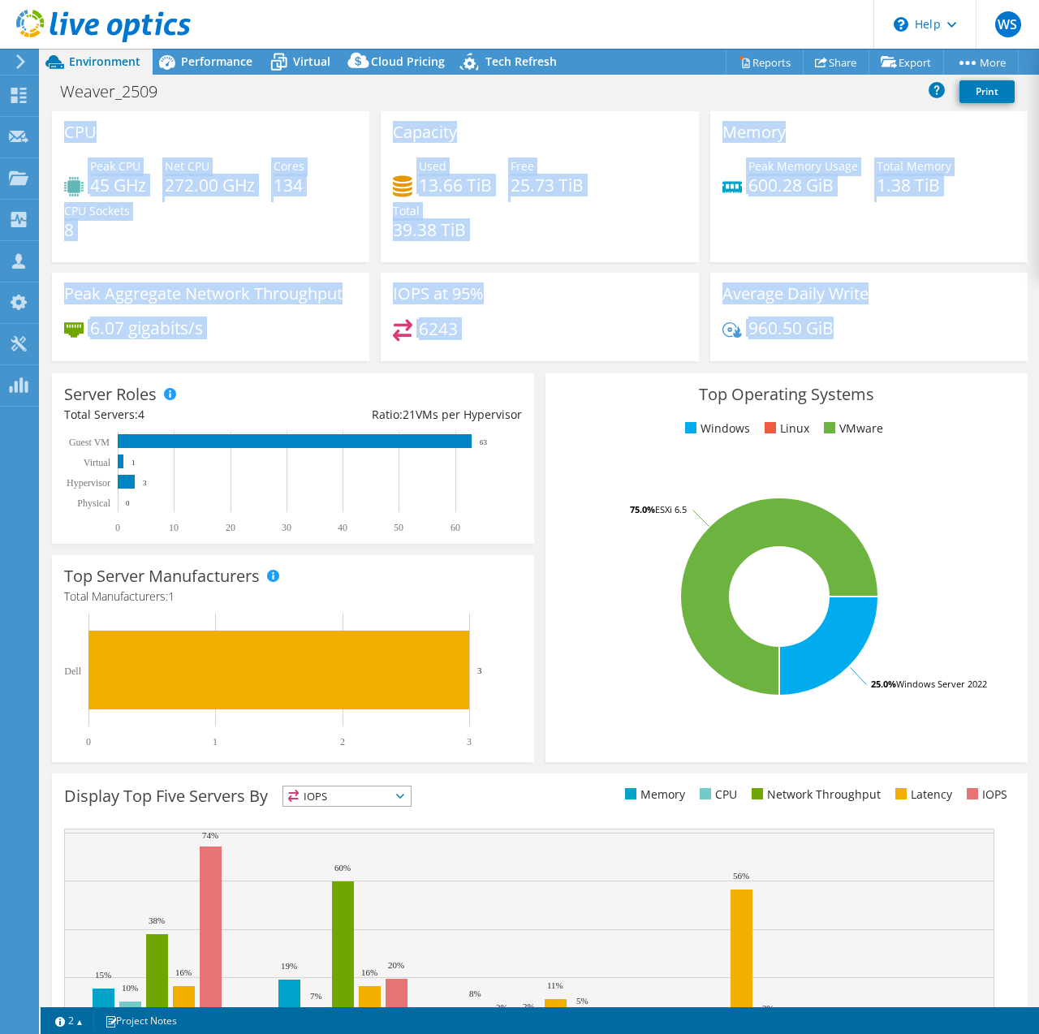
drag, startPoint x: 847, startPoint y: 330, endPoint x: 53, endPoint y: 134, distance: 817.8
click at [53, 134] on div "CPU Peak CPU 45 GHz Net CPU 272.00 GHz Cores 134 CPU Sockets 8 Capacity Used 13…" at bounding box center [539, 241] width 987 height 261
click at [172, 129] on div "CPU Peak CPU 45 GHz Net CPU 272.00 GHz Cores 134 CPU Sockets 8" at bounding box center [210, 186] width 317 height 151
drag, startPoint x: 63, startPoint y: 122, endPoint x: 927, endPoint y: 330, distance: 889.5
click at [927, 330] on div "CPU Peak CPU 45 GHz Net CPU 272.00 GHz Cores 134 CPU Sockets 8 Capacity Used 13…" at bounding box center [539, 241] width 987 height 261
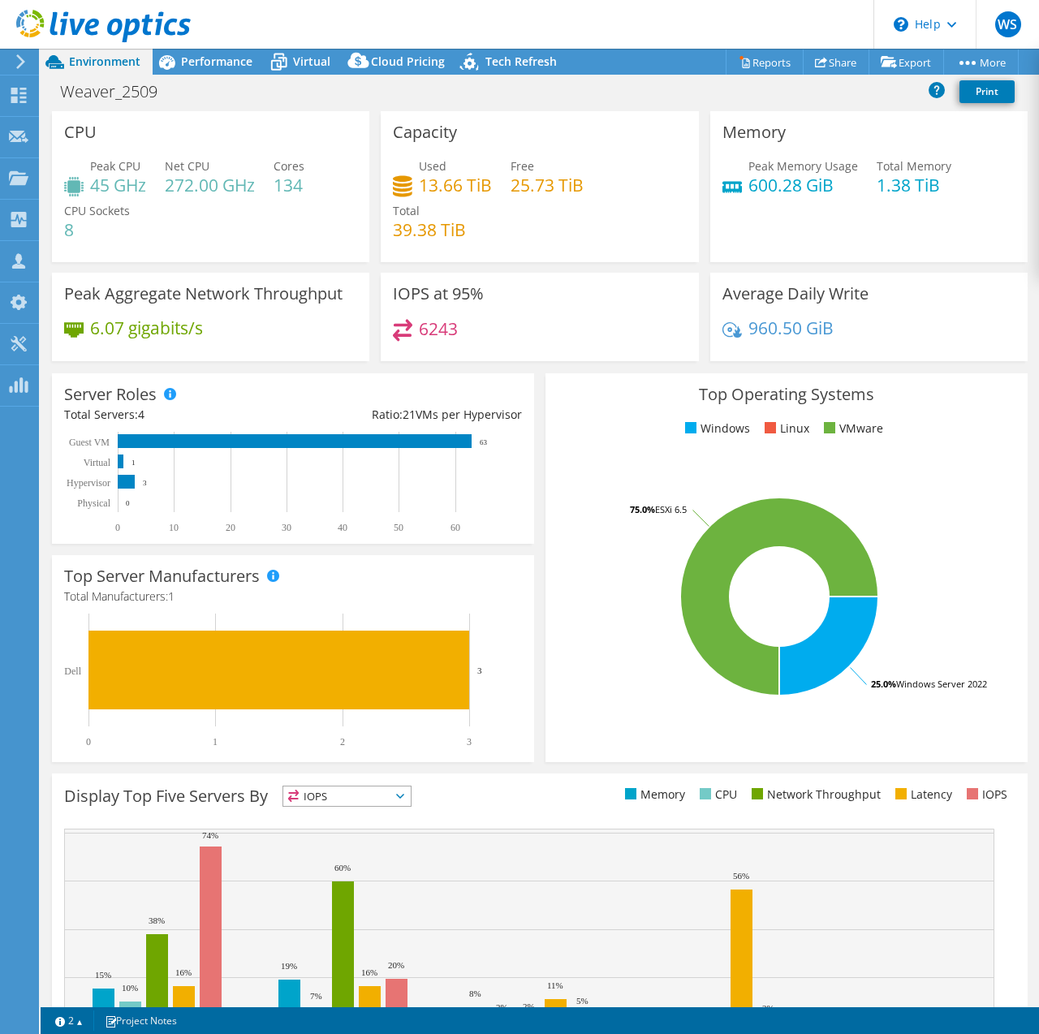
click at [907, 334] on div "960.50 GiB" at bounding box center [869, 336] width 293 height 34
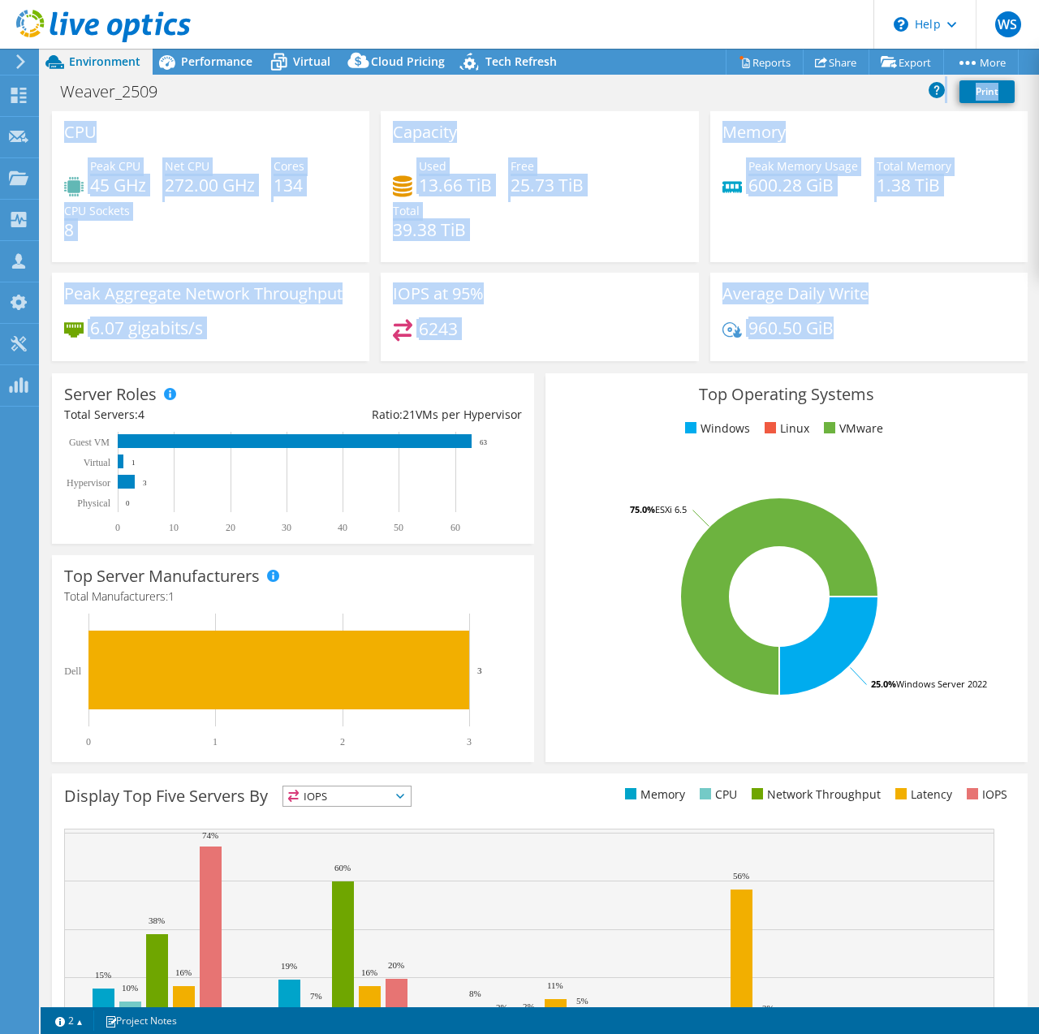
drag, startPoint x: 874, startPoint y: 341, endPoint x: 372, endPoint y: 106, distance: 555.0
click at [372, 106] on div "Project Actions Project Actions Reports Share Export vSAN ReadyNode Sizer" at bounding box center [540, 542] width 999 height 986
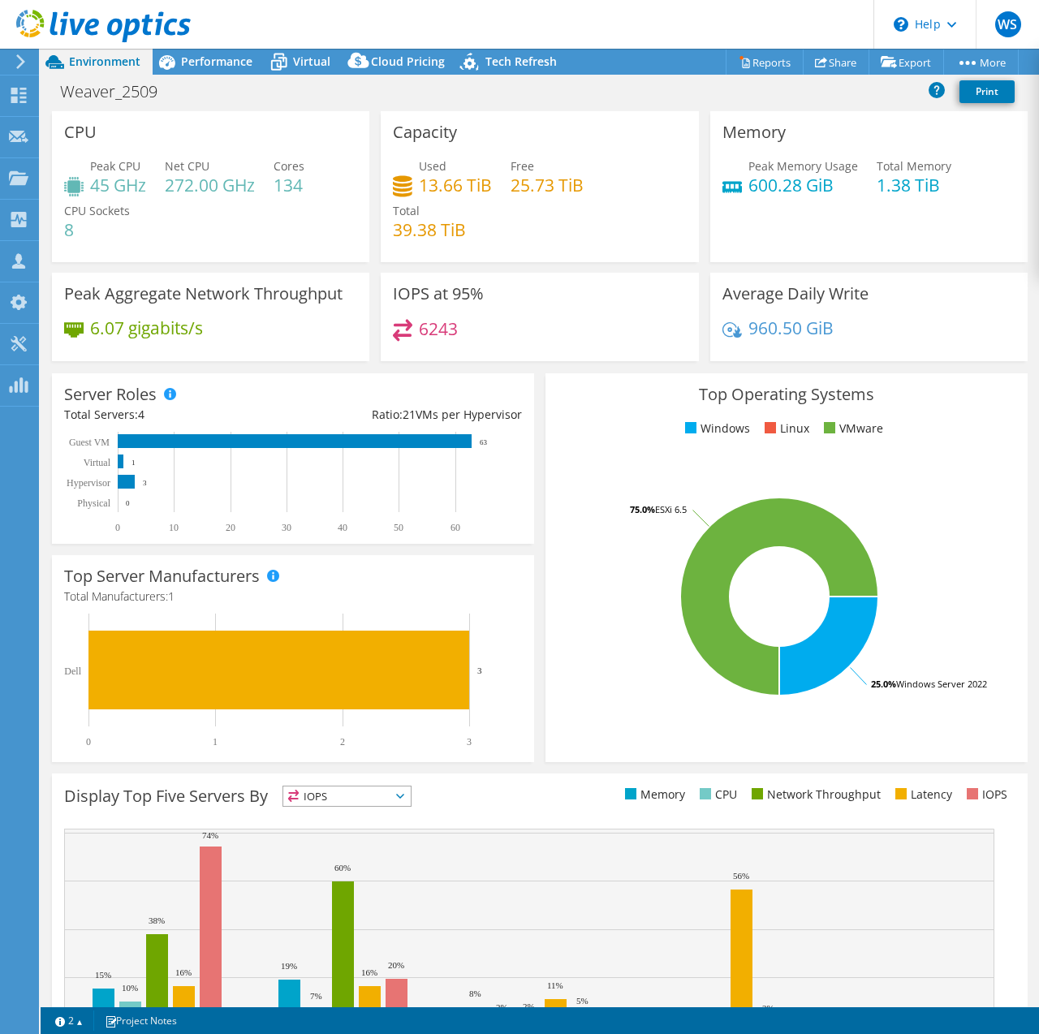
click at [372, 106] on div "Weaver_2509 Print" at bounding box center [540, 91] width 999 height 30
drag, startPoint x: 63, startPoint y: 88, endPoint x: 867, endPoint y: 341, distance: 843.3
click at [867, 341] on div "Project Actions Project Actions Reports Share Export vSAN ReadyNode Sizer" at bounding box center [540, 542] width 999 height 986
click at [867, 341] on div "960.50 GiB" at bounding box center [869, 336] width 293 height 34
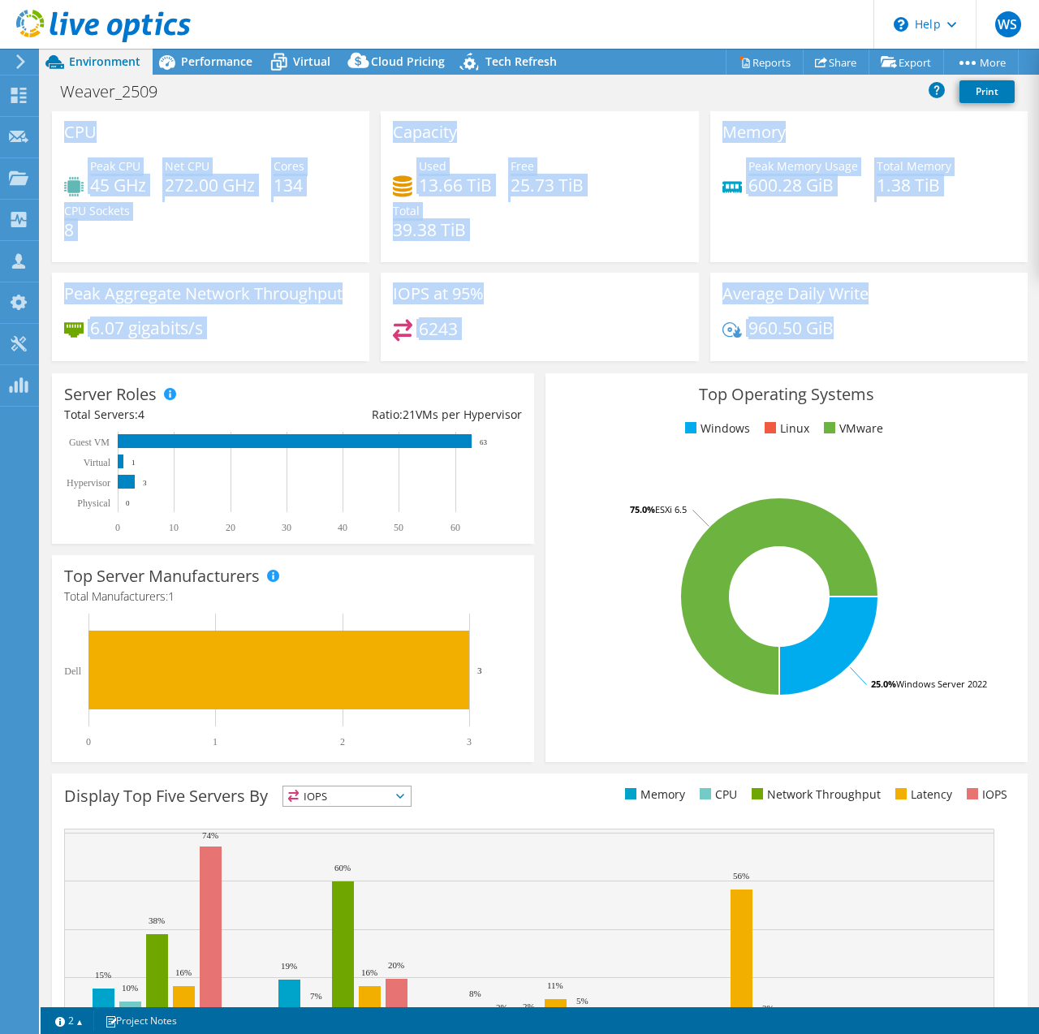
drag, startPoint x: 852, startPoint y: 331, endPoint x: 56, endPoint y: 127, distance: 821.3
click at [56, 127] on div "CPU Peak CPU 45 GHz Net CPU 272.00 GHz Cores 134 CPU Sockets 8 Capacity Used 13…" at bounding box center [539, 241] width 987 height 261
click at [227, 121] on div "CPU Peak CPU 45 GHz Net CPU 272.00 GHz Cores 134 CPU Sockets 8" at bounding box center [210, 186] width 317 height 151
drag, startPoint x: 64, startPoint y: 127, endPoint x: 921, endPoint y: 332, distance: 881.6
click at [921, 332] on div "CPU Peak CPU 45 GHz Net CPU 272.00 GHz Cores 134 CPU Sockets 8 Capacity Used 13…" at bounding box center [539, 241] width 987 height 261
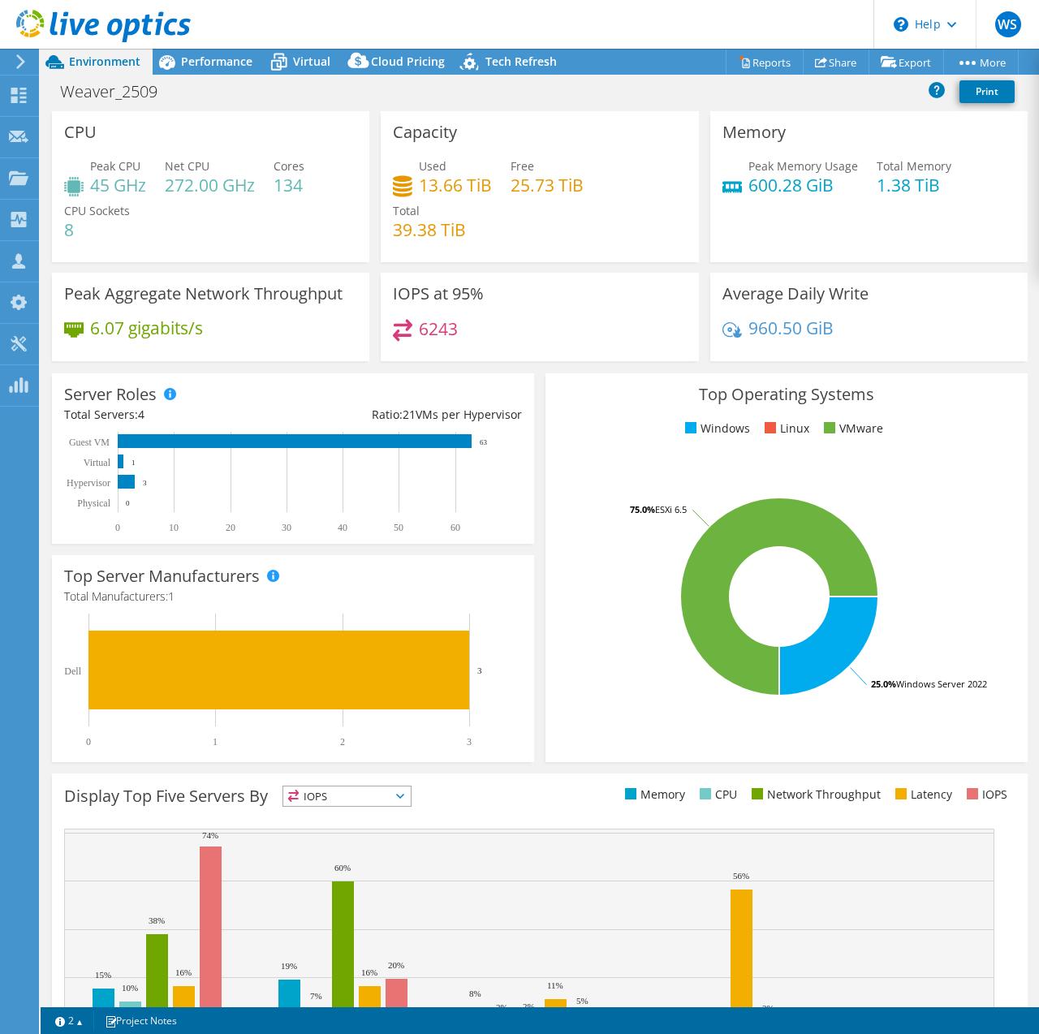
click at [921, 332] on div "960.50 GiB" at bounding box center [869, 336] width 293 height 34
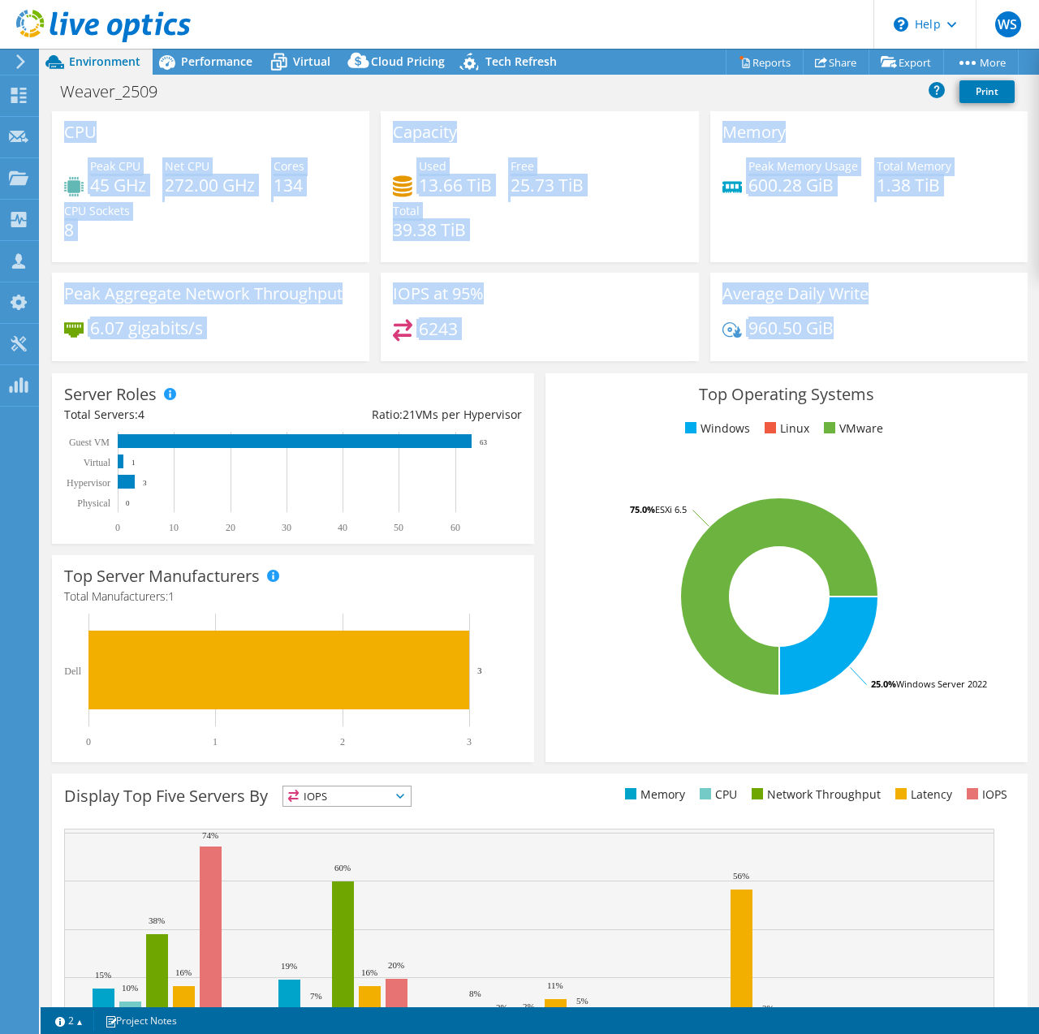
drag, startPoint x: 895, startPoint y: 339, endPoint x: 65, endPoint y: 131, distance: 855.4
click at [65, 131] on div "CPU Peak CPU 45 GHz Net CPU 272.00 GHz Cores 134 CPU Sockets 8 Capacity Used 13…" at bounding box center [539, 241] width 987 height 261
drag, startPoint x: 240, startPoint y: 120, endPoint x: 229, endPoint y: 126, distance: 12.0
click at [240, 121] on div "CPU Peak CPU 45 GHz Net CPU 272.00 GHz Cores 134 CPU Sockets 8" at bounding box center [210, 186] width 317 height 151
click at [196, 118] on div "CPU Peak CPU 45 GHz Net CPU 272.00 GHz Cores 134 CPU Sockets 8" at bounding box center [210, 186] width 317 height 151
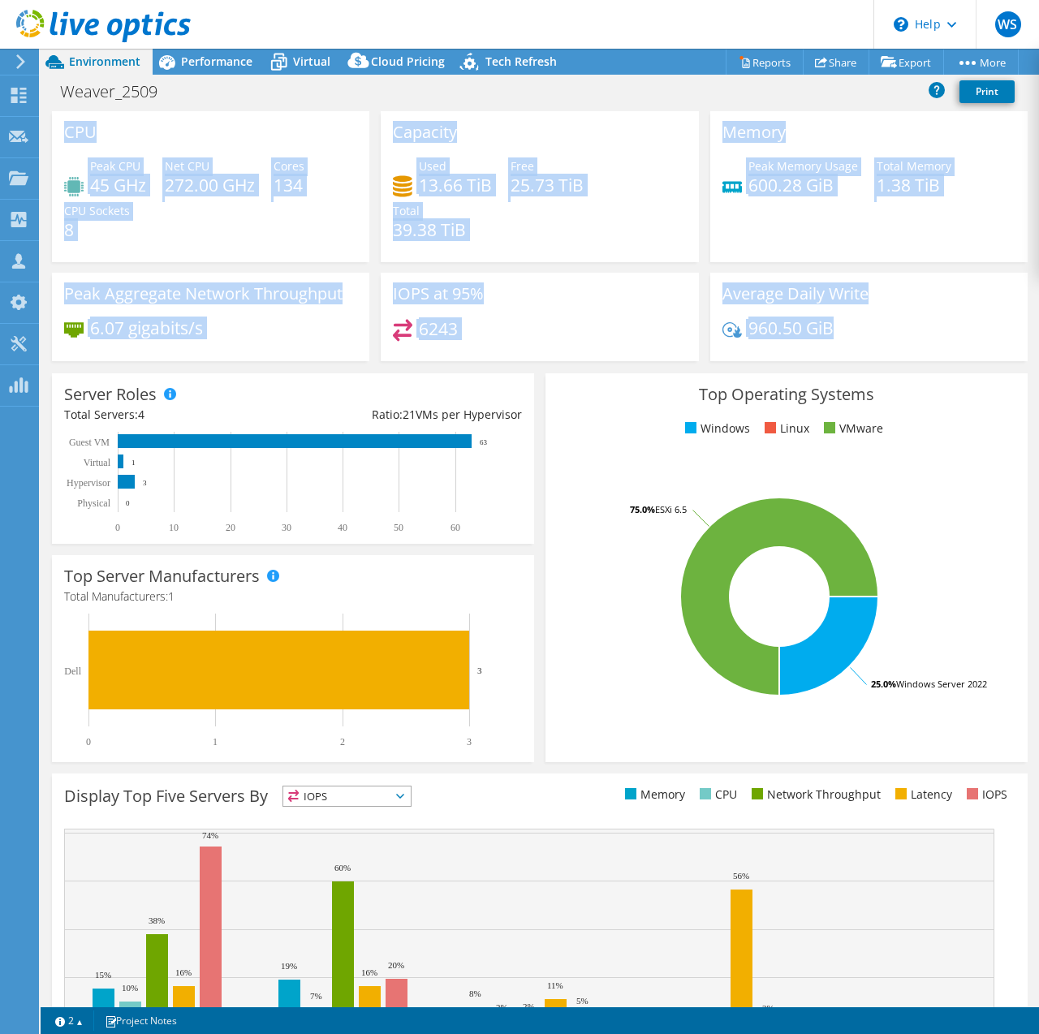
drag, startPoint x: 63, startPoint y: 127, endPoint x: 923, endPoint y: 341, distance: 886.9
click at [923, 341] on div "CPU Peak CPU 45 GHz Net CPU 272.00 GHz Cores 134 CPU Sockets 8 Capacity Used 13…" at bounding box center [539, 241] width 987 height 261
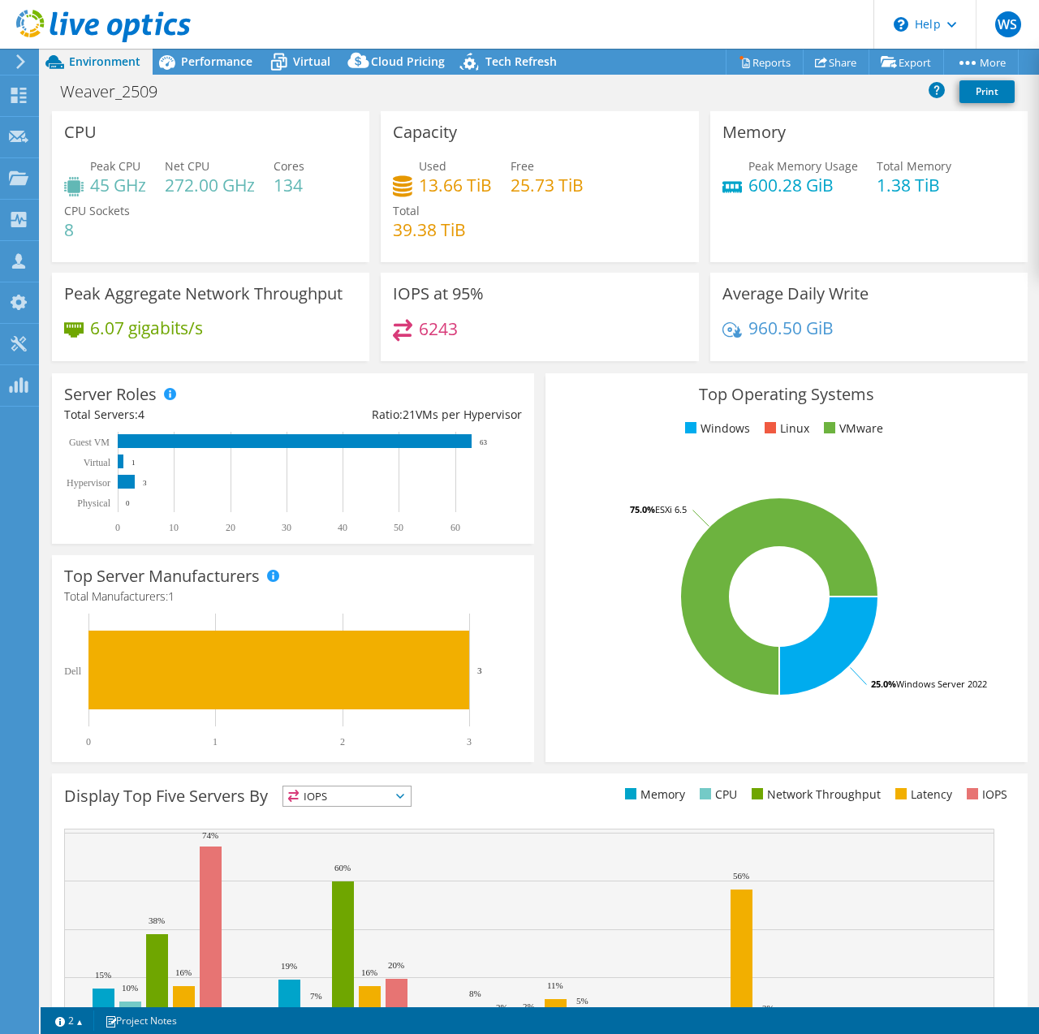
click at [923, 339] on div "960.50 GiB" at bounding box center [869, 336] width 293 height 34
click at [818, 364] on div "Average Daily Write 960.50 GiB" at bounding box center [869, 322] width 329 height 99
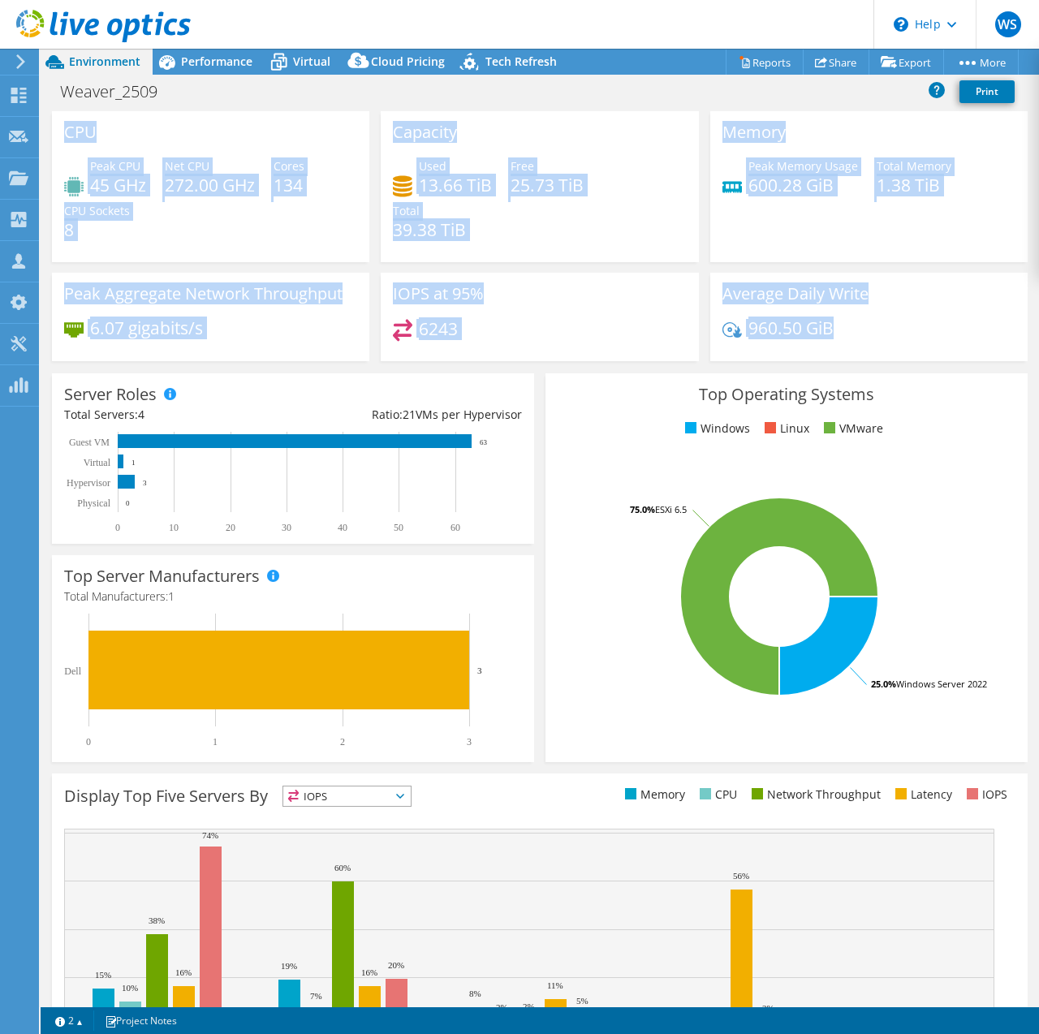
drag, startPoint x: 842, startPoint y: 330, endPoint x: 77, endPoint y: 132, distance: 790.2
click at [50, 148] on div "CPU Peak CPU 45 GHz Net CPU 272.00 GHz Cores 134 CPU Sockets 8 Capacity Used 13…" at bounding box center [539, 241] width 987 height 261
click at [261, 116] on div "CPU Peak CPU 45 GHz Net CPU 272.00 GHz Cores 134 CPU Sockets 8" at bounding box center [210, 186] width 317 height 151
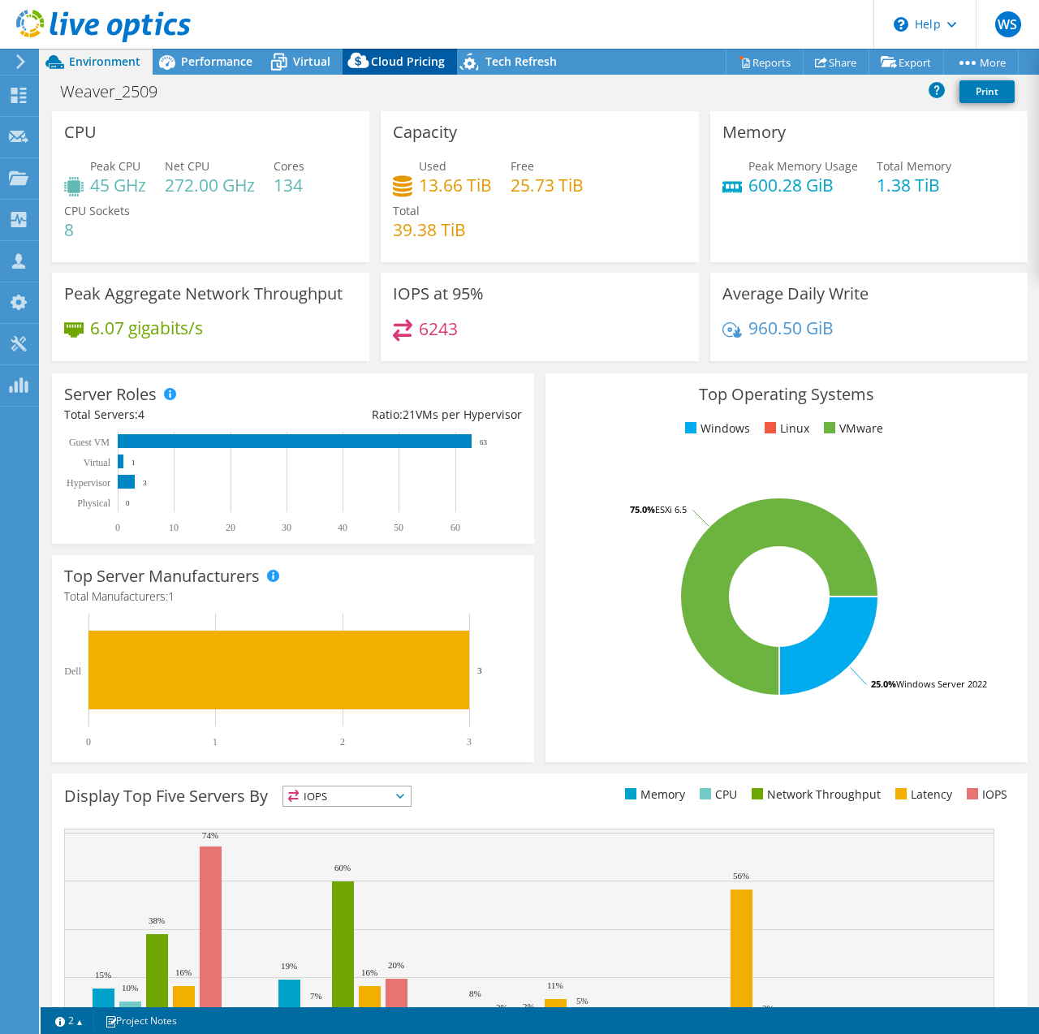
click at [408, 67] on span "Cloud Pricing" at bounding box center [408, 61] width 74 height 15
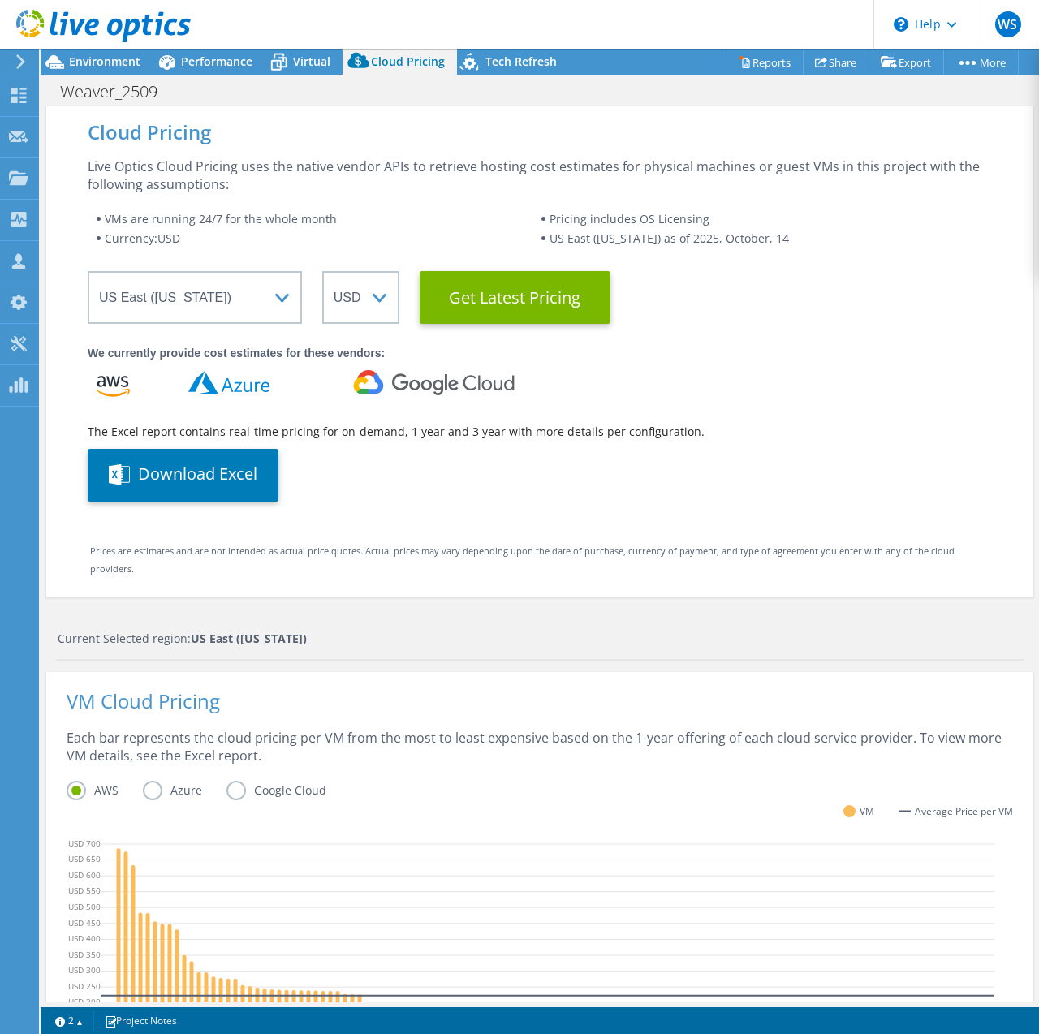
scroll to position [162, 0]
click at [104, 65] on span "Environment" at bounding box center [104, 61] width 71 height 15
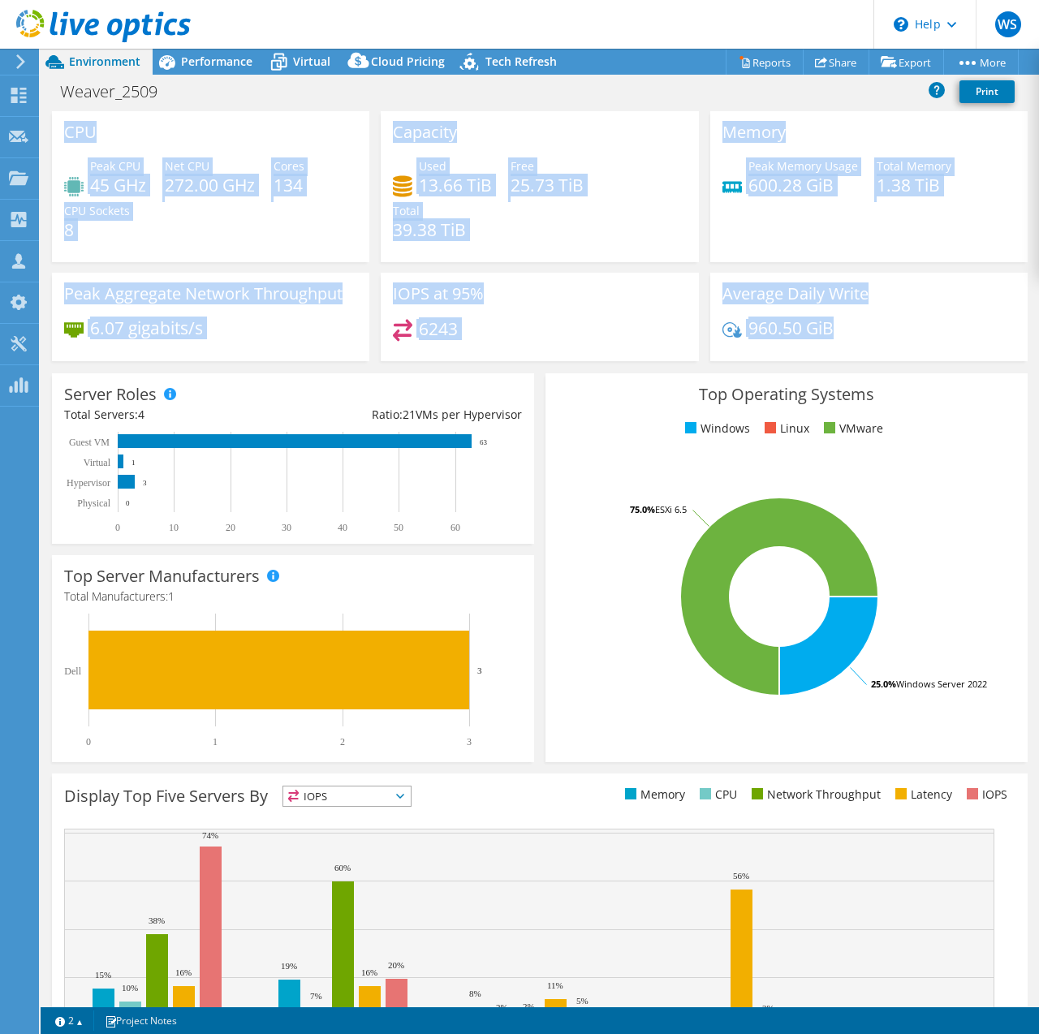
drag, startPoint x: 833, startPoint y: 328, endPoint x: 58, endPoint y: 119, distance: 802.9
click at [58, 119] on div "CPU Peak CPU 45 GHz Net CPU 272.00 GHz Cores 134 CPU Sockets 8 Capacity Used 13…" at bounding box center [539, 241] width 987 height 261
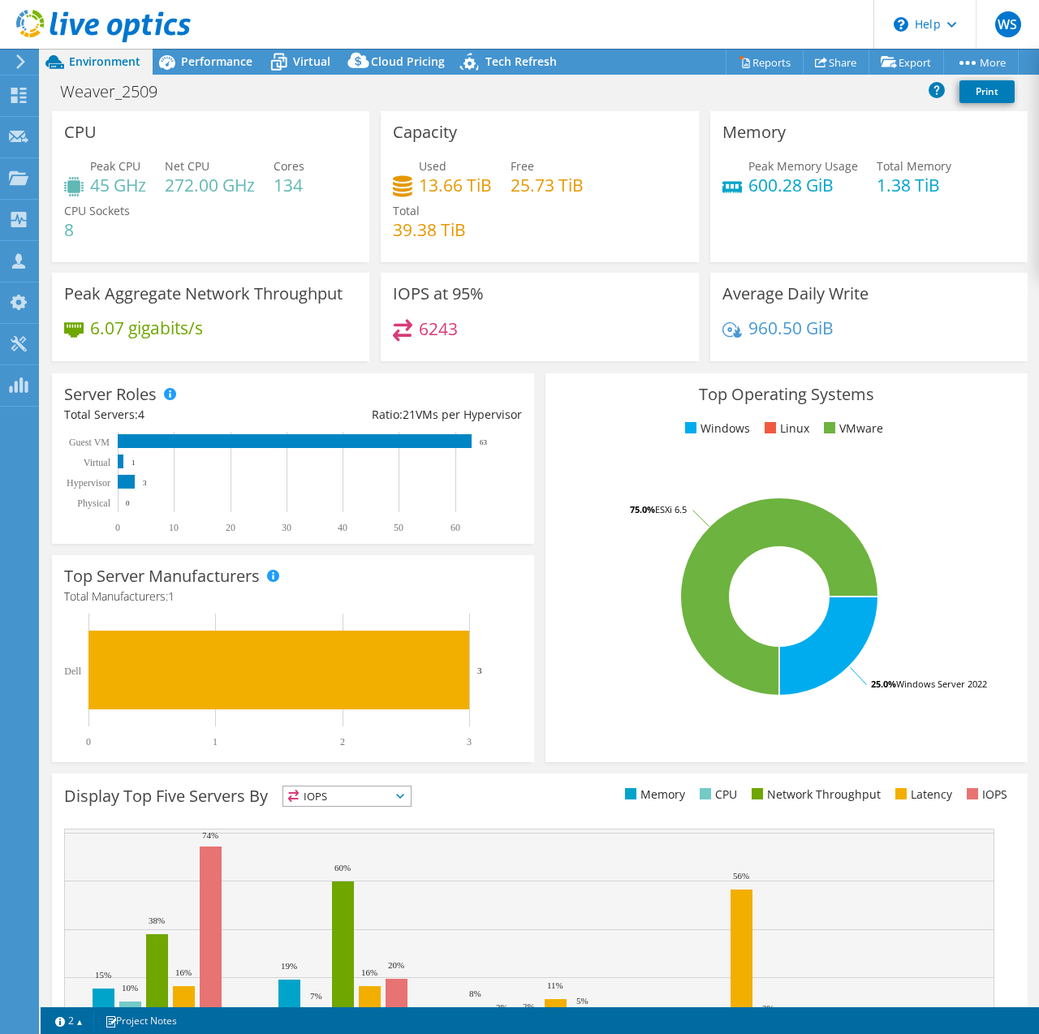
click at [315, 106] on div "Weaver_2509 Print" at bounding box center [540, 93] width 999 height 35
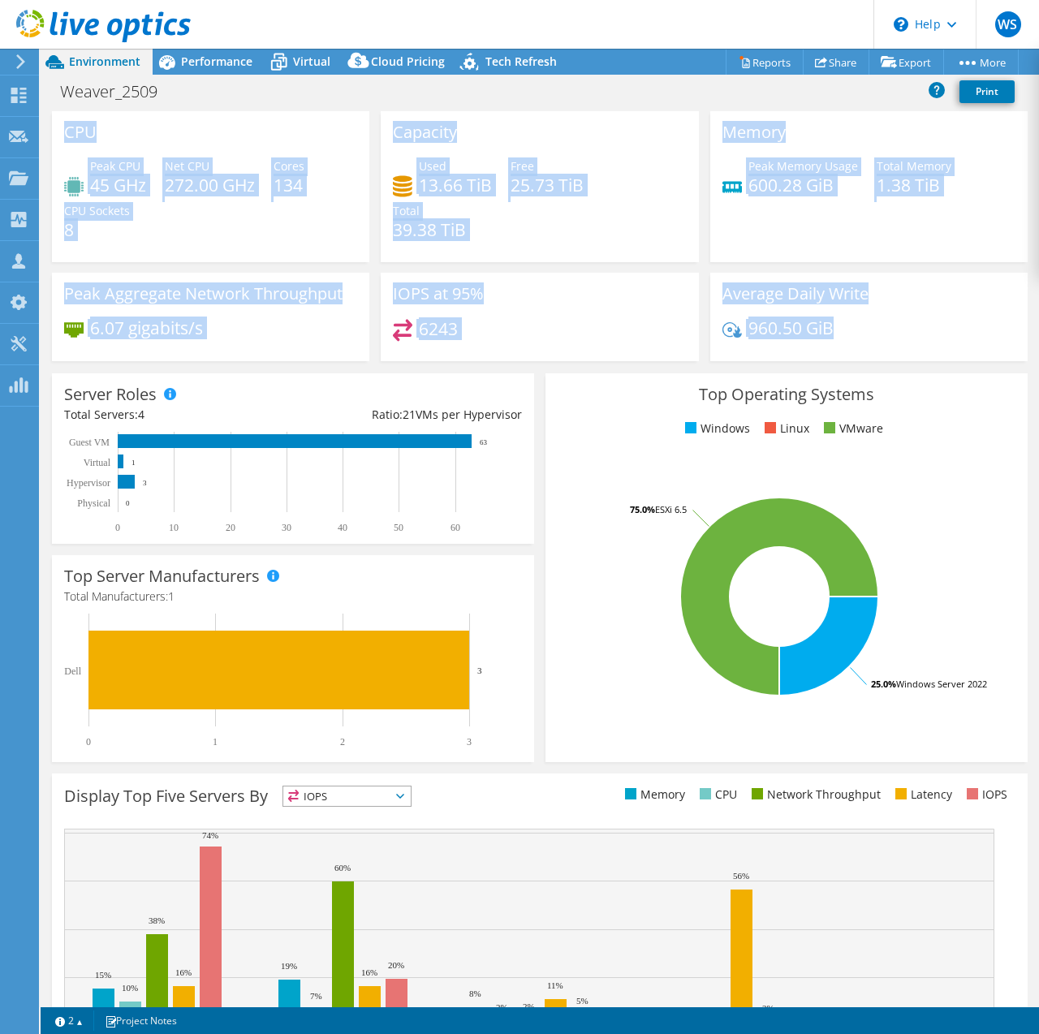
drag, startPoint x: 63, startPoint y: 126, endPoint x: 933, endPoint y: 345, distance: 897.5
click at [933, 345] on div "CPU Peak CPU 45 GHz Net CPU 272.00 GHz Cores 134 CPU Sockets 8 Capacity Used 13…" at bounding box center [539, 241] width 987 height 261
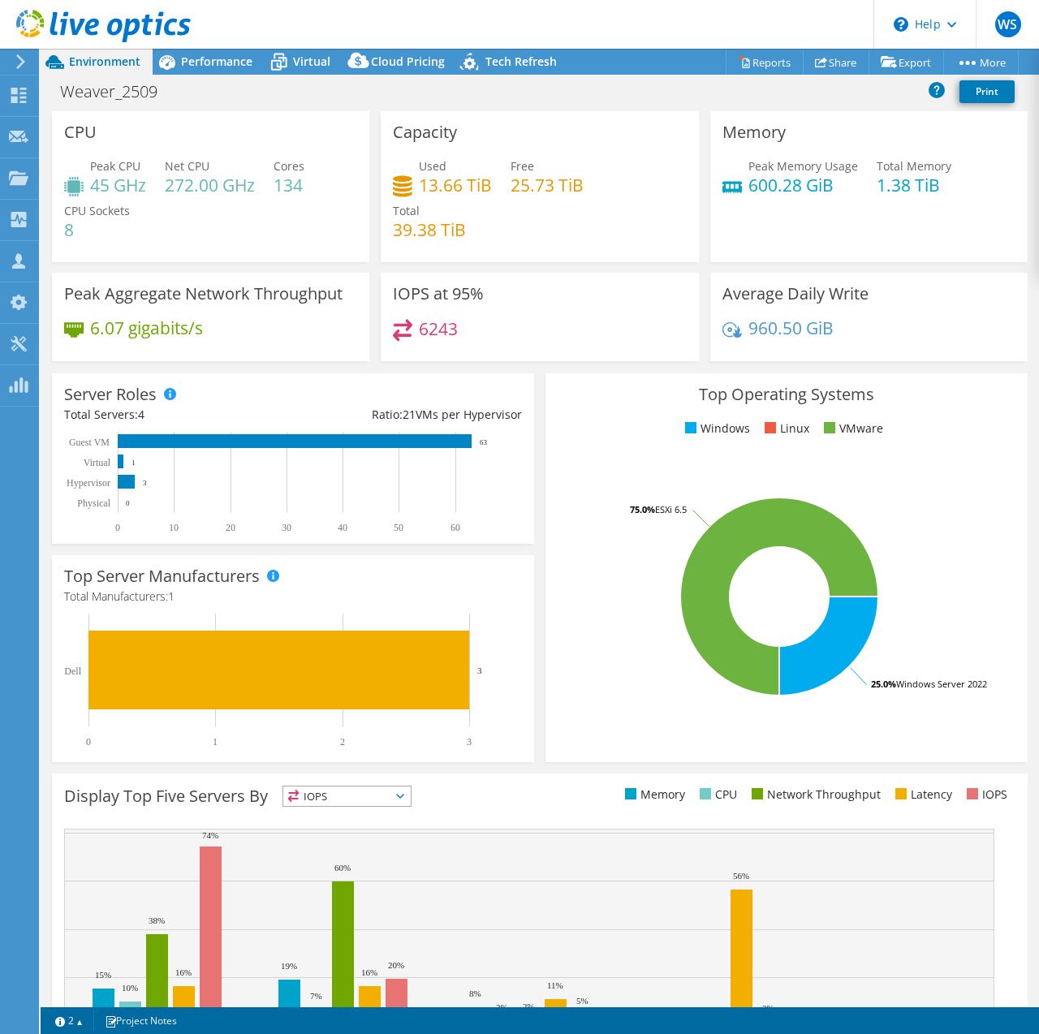
click at [933, 345] on div "960.50 GiB" at bounding box center [869, 336] width 293 height 34
click at [296, 58] on span "Virtual" at bounding box center [311, 61] width 37 height 15
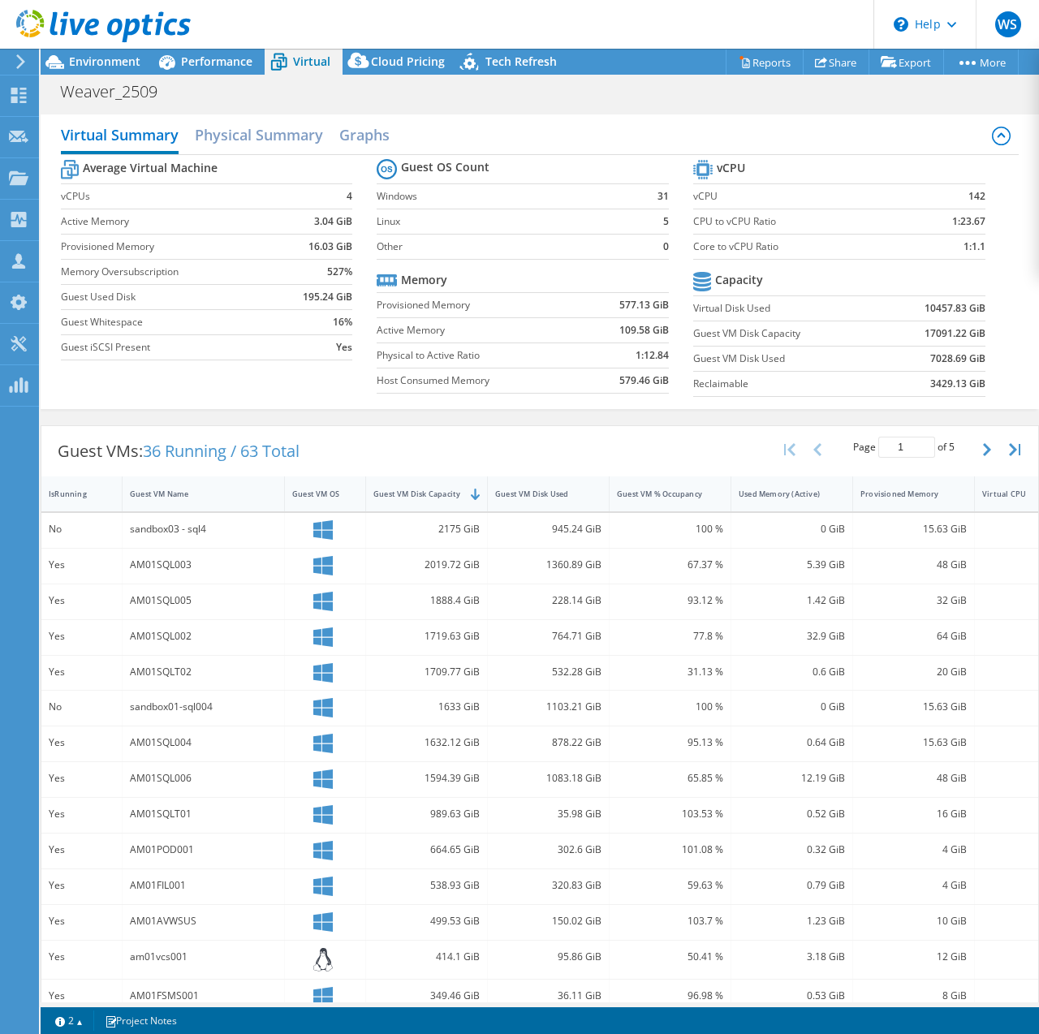
scroll to position [71, 0]
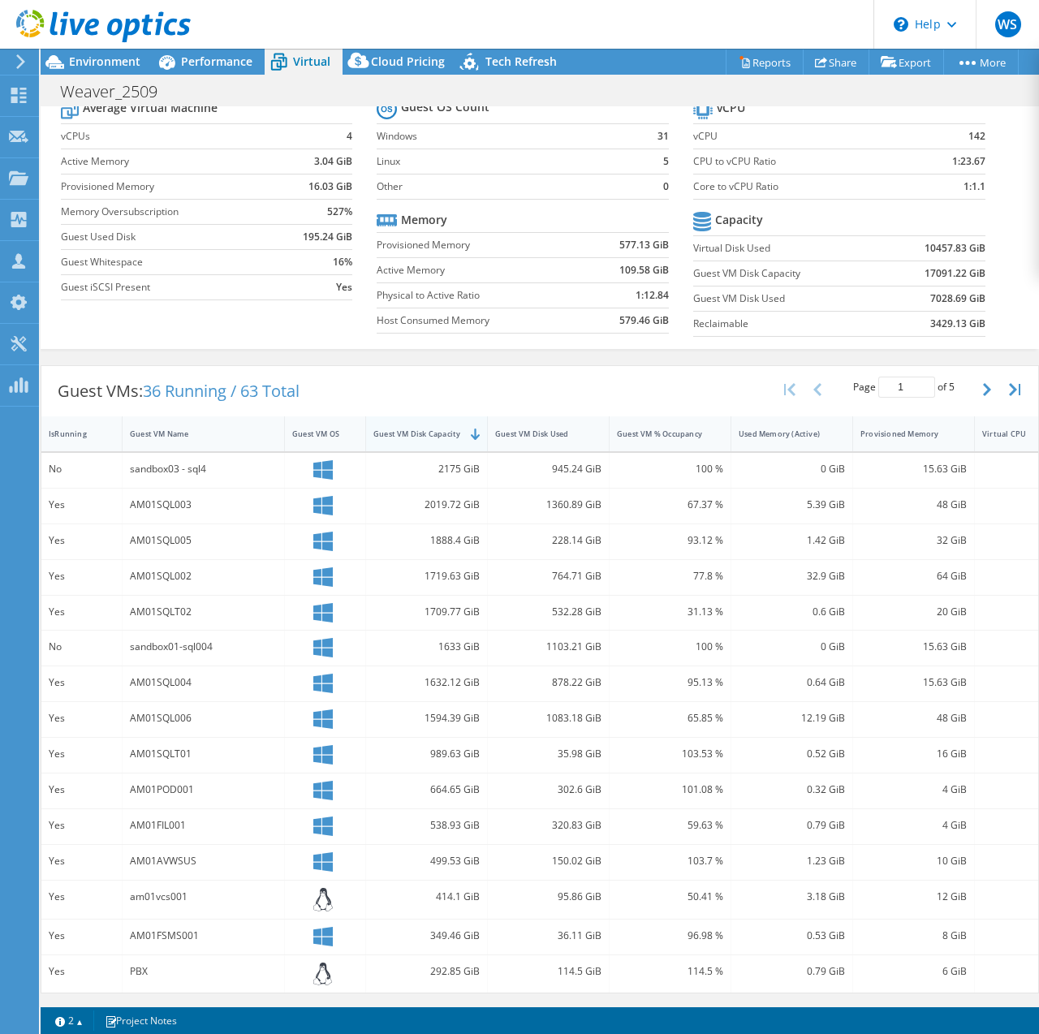
click at [451, 433] on div "Guest VM Disk Capacity" at bounding box center [416, 433] width 101 height 25
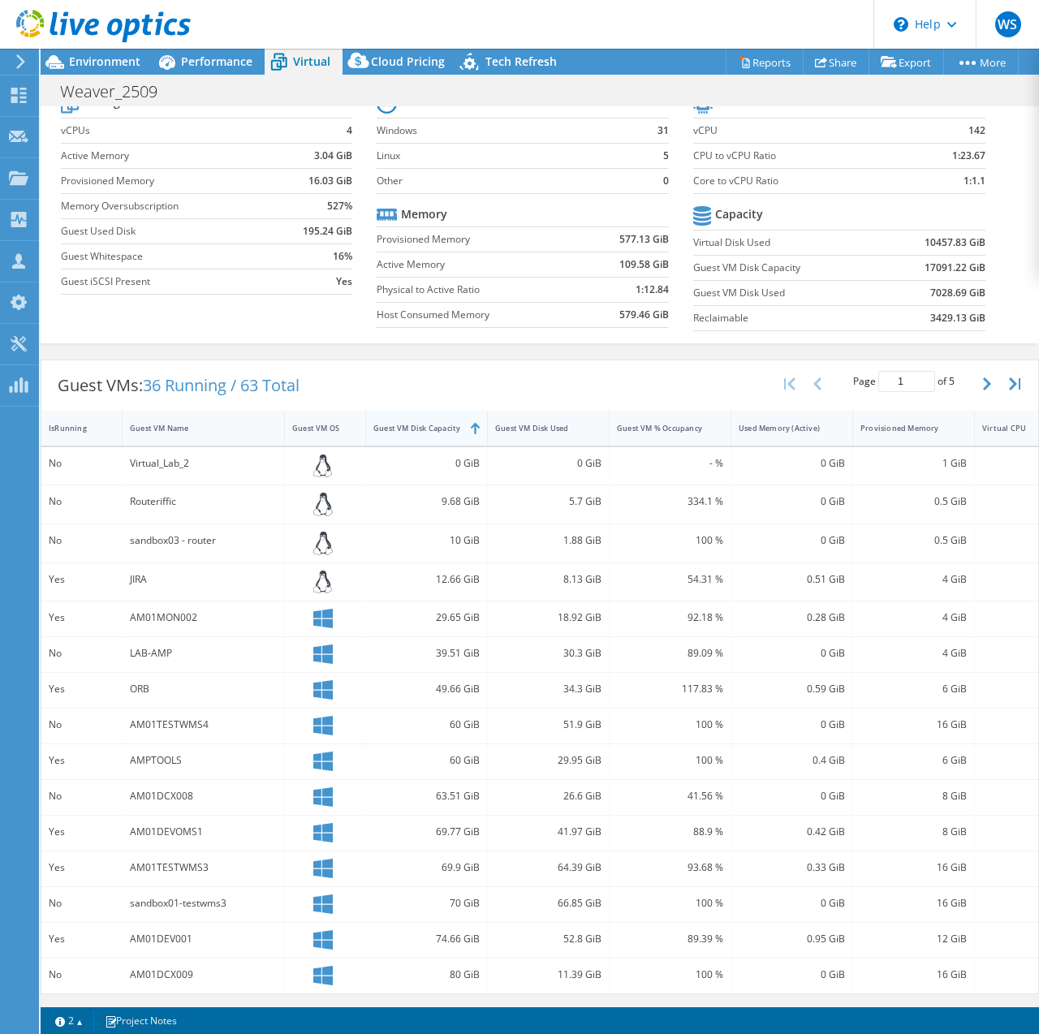
click at [451, 433] on div "Guest VM Disk Capacity" at bounding box center [416, 428] width 101 height 25
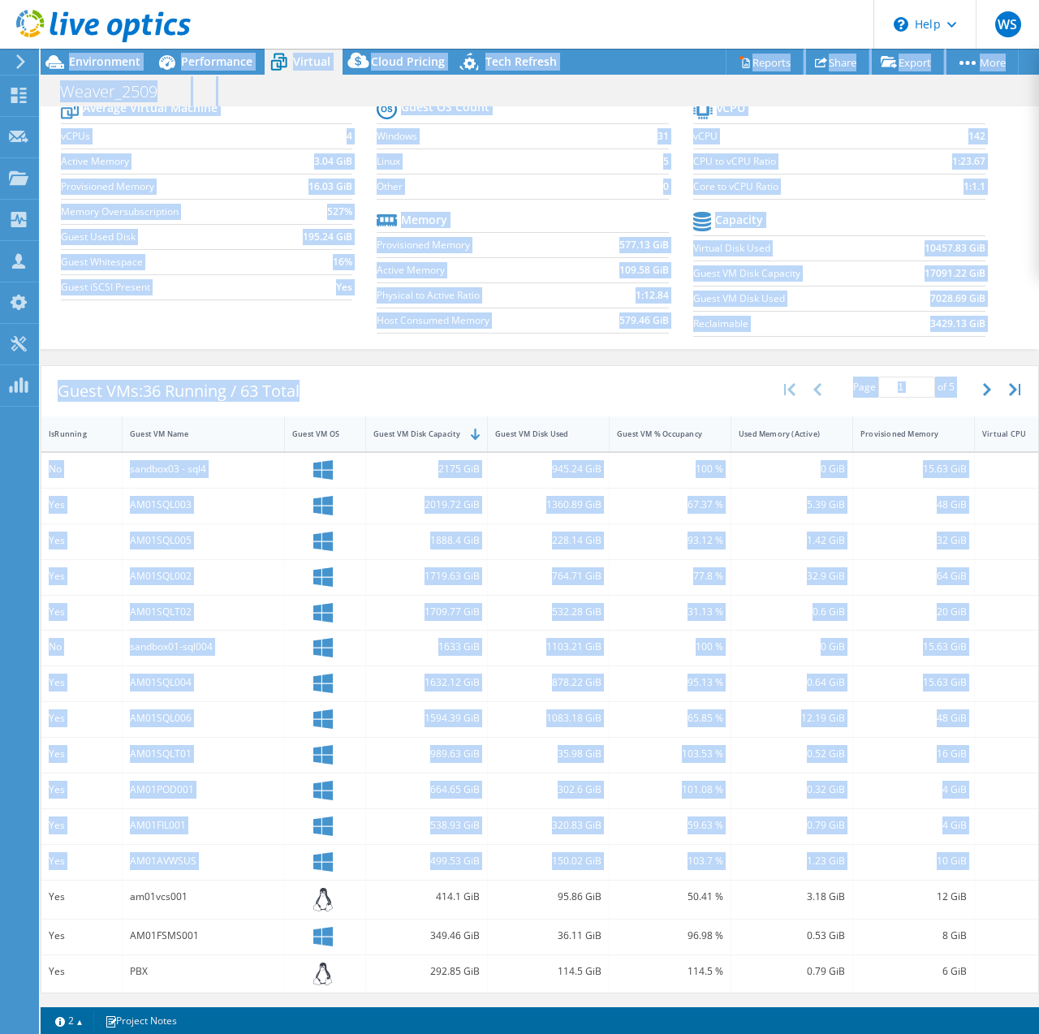
drag, startPoint x: 981, startPoint y: 850, endPoint x: 39, endPoint y: 451, distance: 1022.7
click at [39, 451] on div "WS Partner Team Member Weaver Solutions solutions@weavertech.us weavertech My P…" at bounding box center [519, 517] width 1039 height 1034
click at [494, 366] on div "Guest VMs: 36 Running / 63 Total Page 1 of 5 5 rows 10 rows 20 rows 25 rows 50 …" at bounding box center [539, 391] width 997 height 50
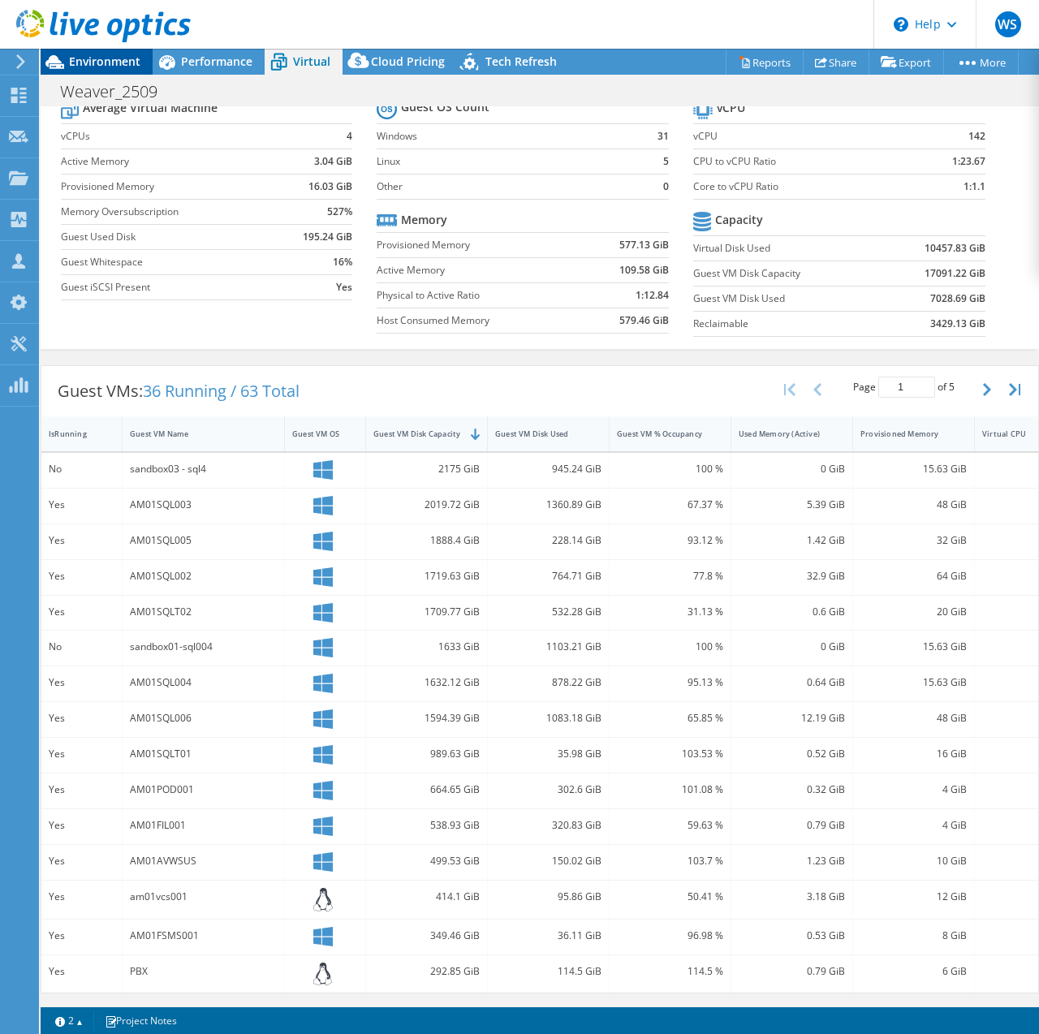
click at [110, 68] on span "Environment" at bounding box center [104, 61] width 71 height 15
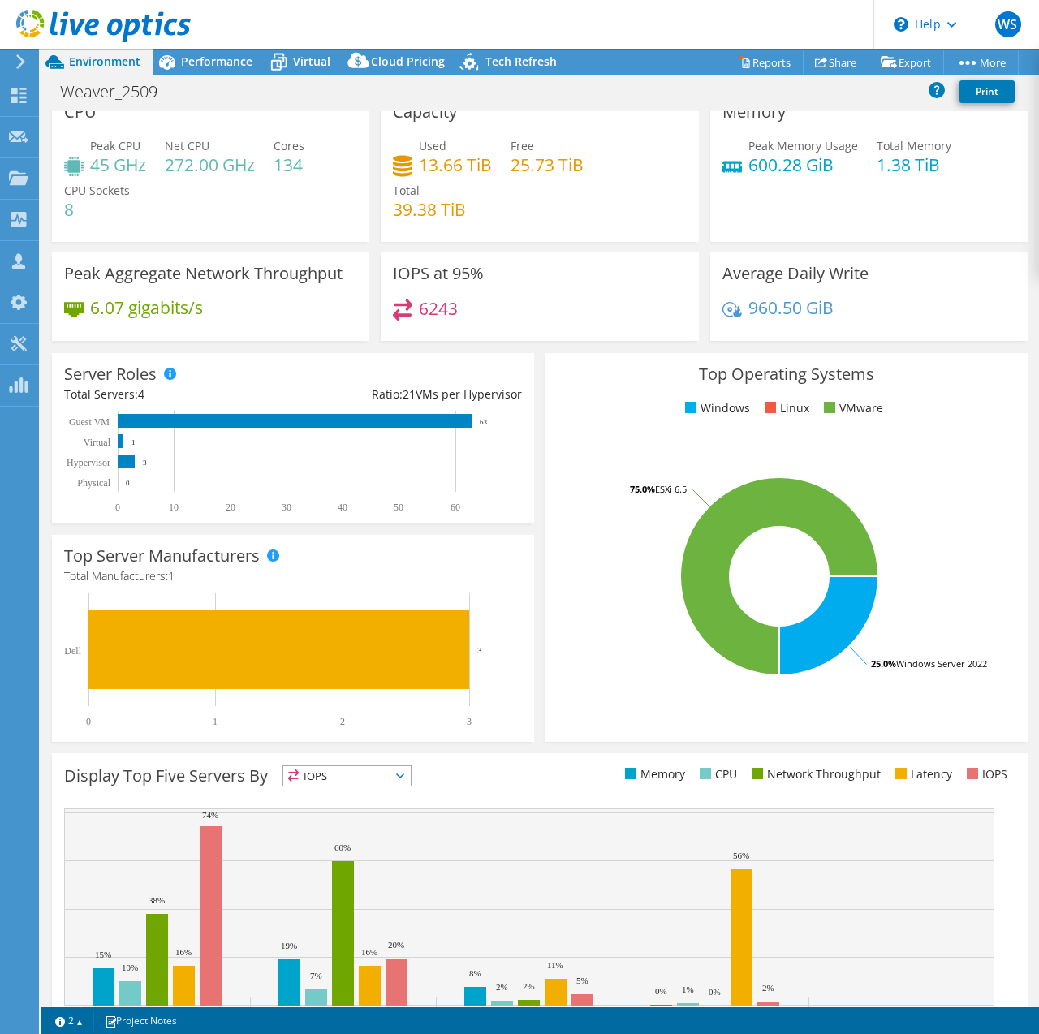
scroll to position [0, 0]
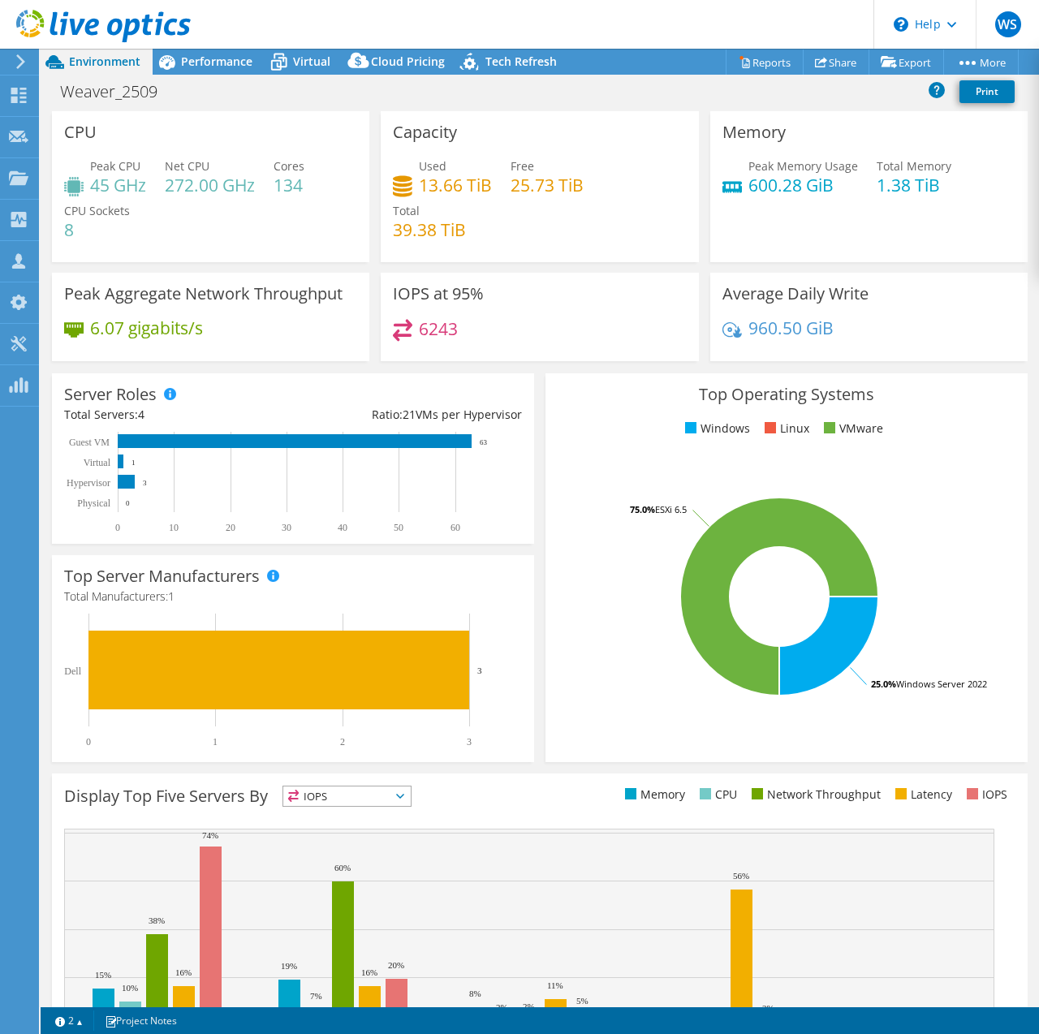
click at [680, 99] on div "Weaver_2509 Print" at bounding box center [540, 91] width 999 height 30
click at [511, 54] on span "Tech Refresh" at bounding box center [521, 61] width 71 height 15
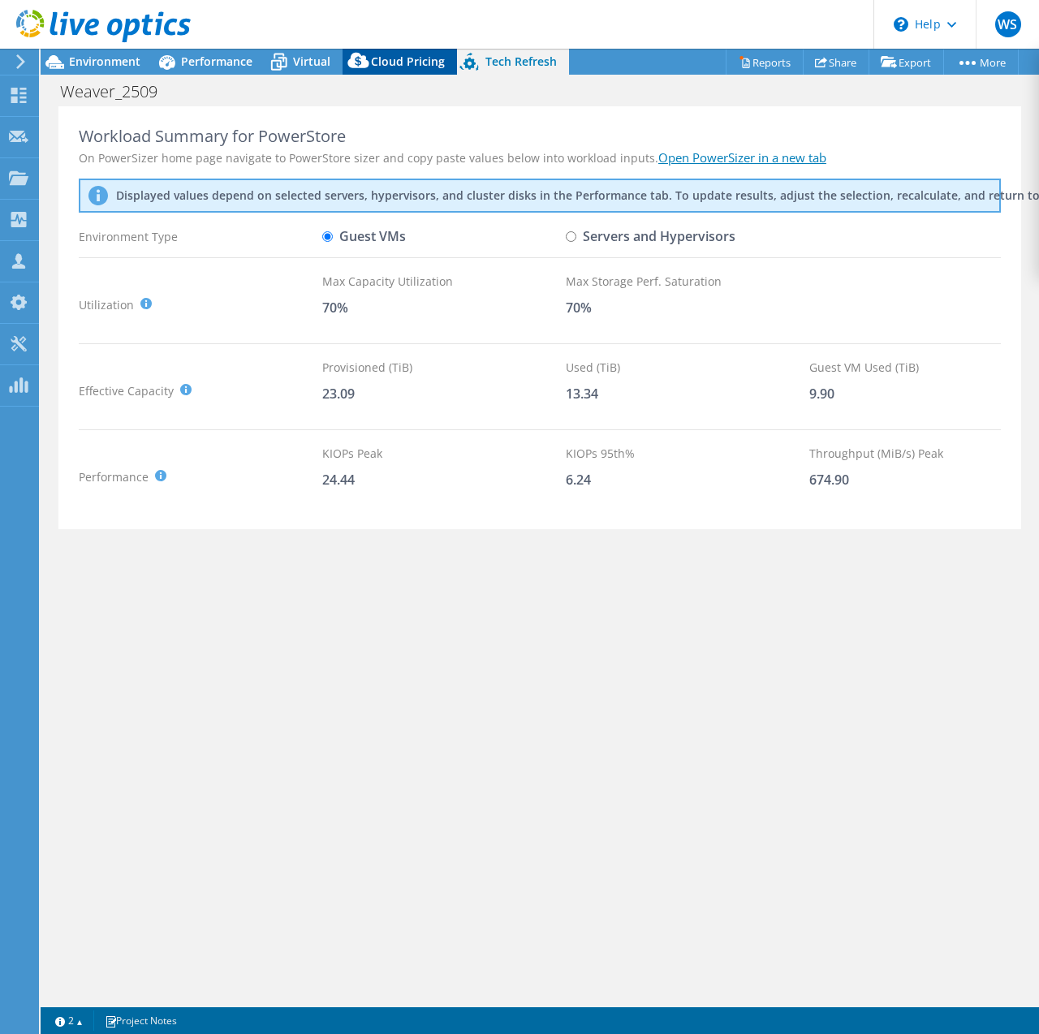
click at [410, 59] on span "Cloud Pricing" at bounding box center [408, 61] width 74 height 15
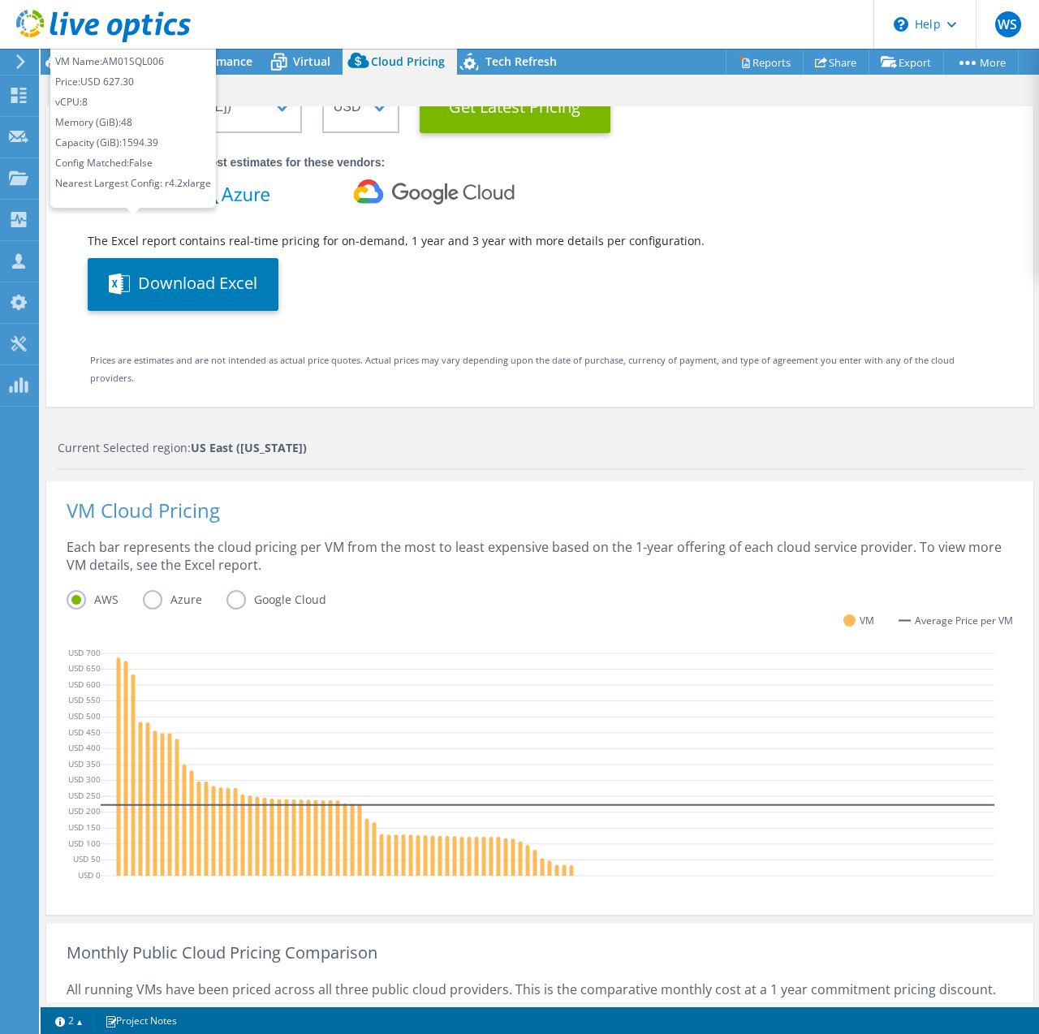
scroll to position [162, 0]
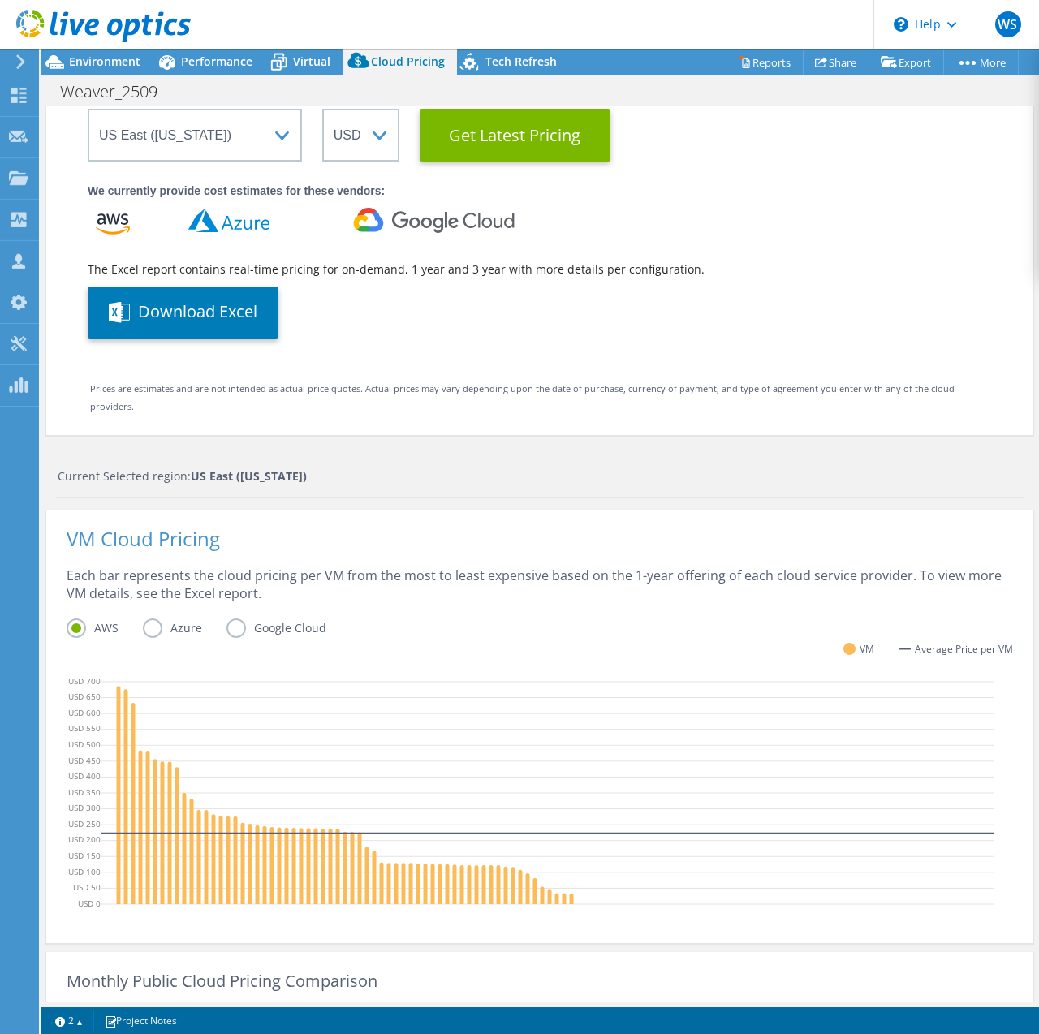
click at [827, 183] on div "We currently provide cost estimates for these vendors:" at bounding box center [540, 191] width 904 height 18
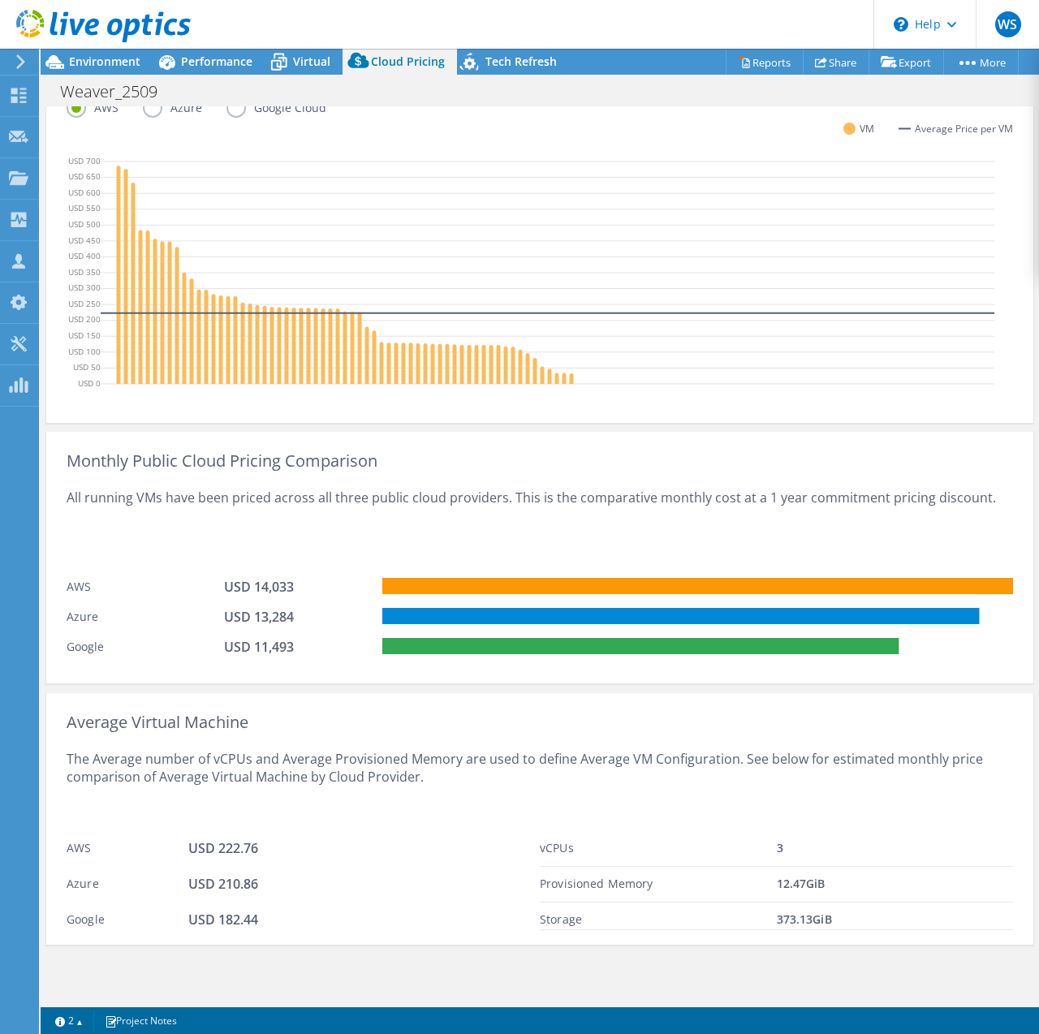
scroll to position [196, 0]
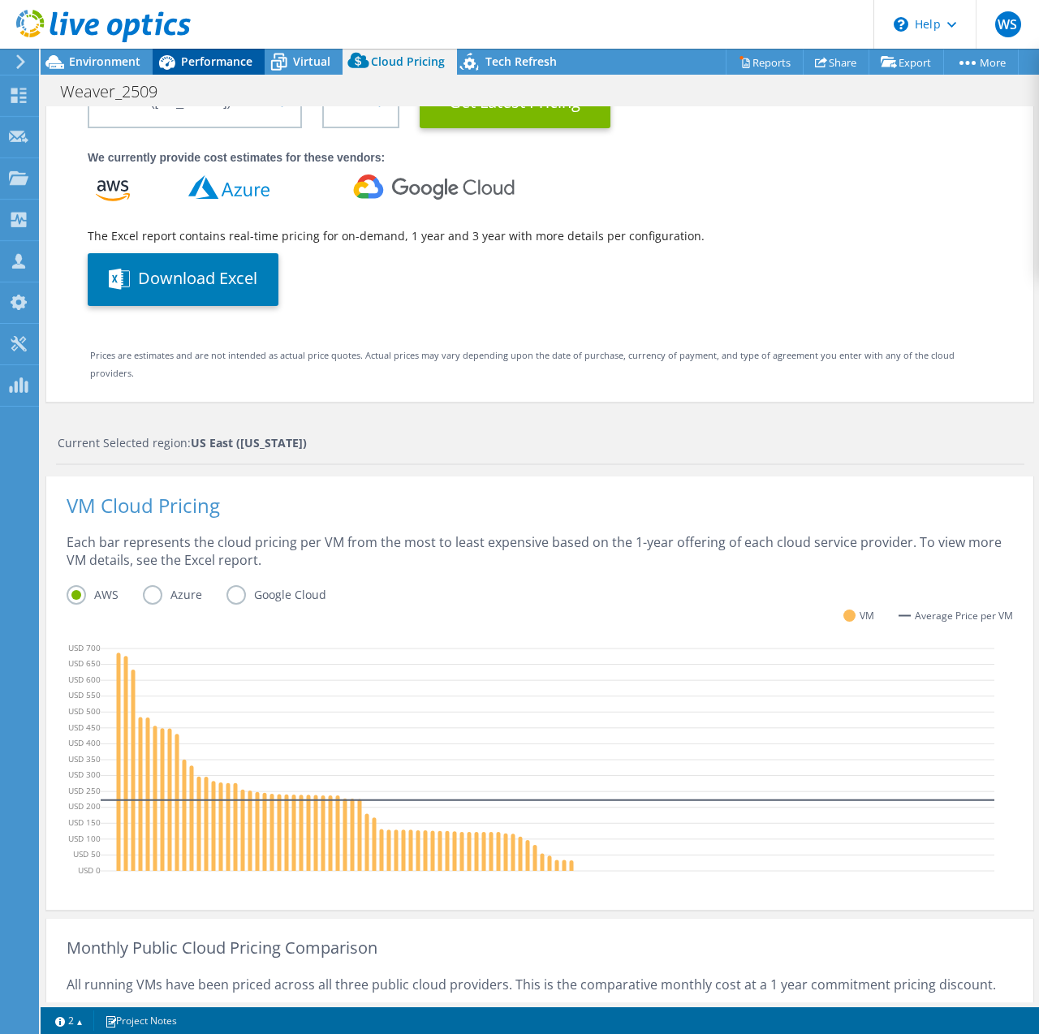
click at [203, 60] on span "Performance" at bounding box center [216, 61] width 71 height 15
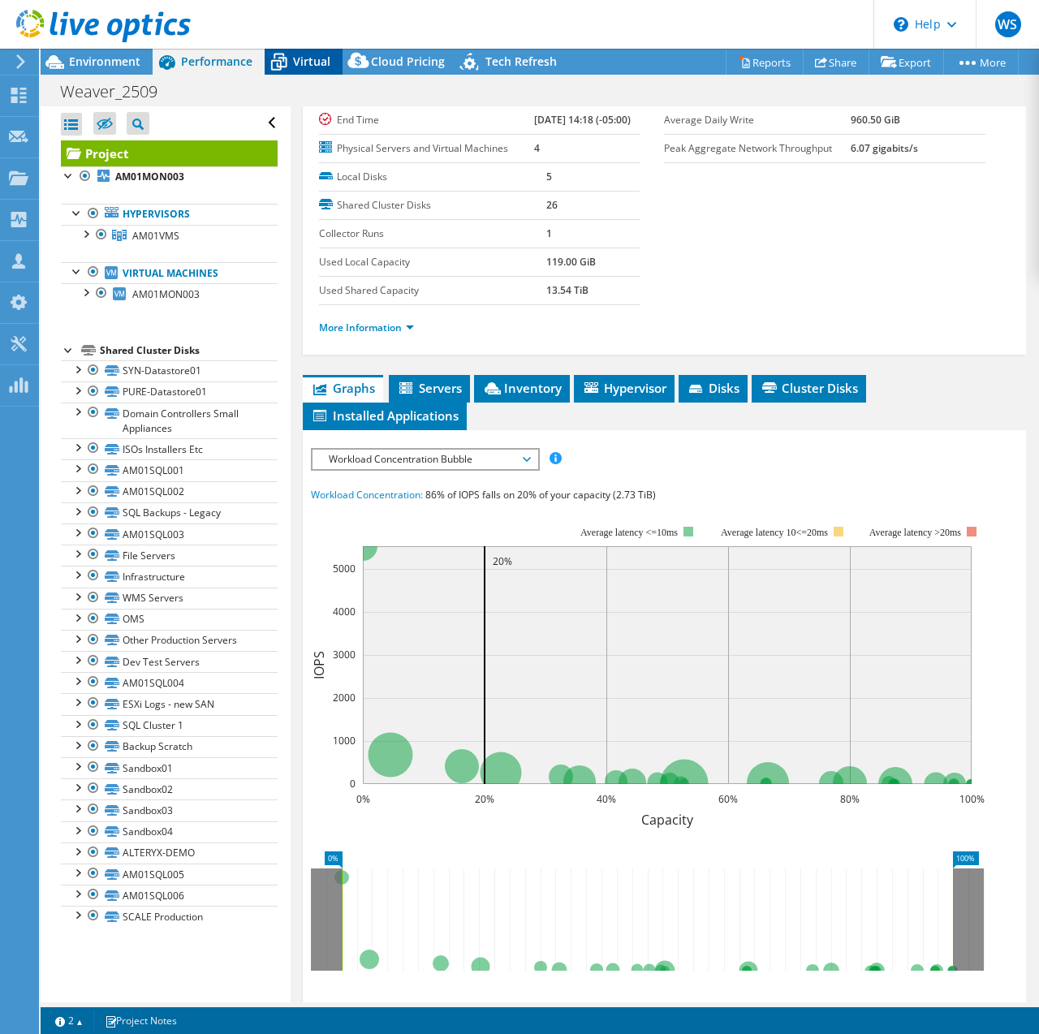
click at [296, 59] on span "Virtual" at bounding box center [311, 61] width 37 height 15
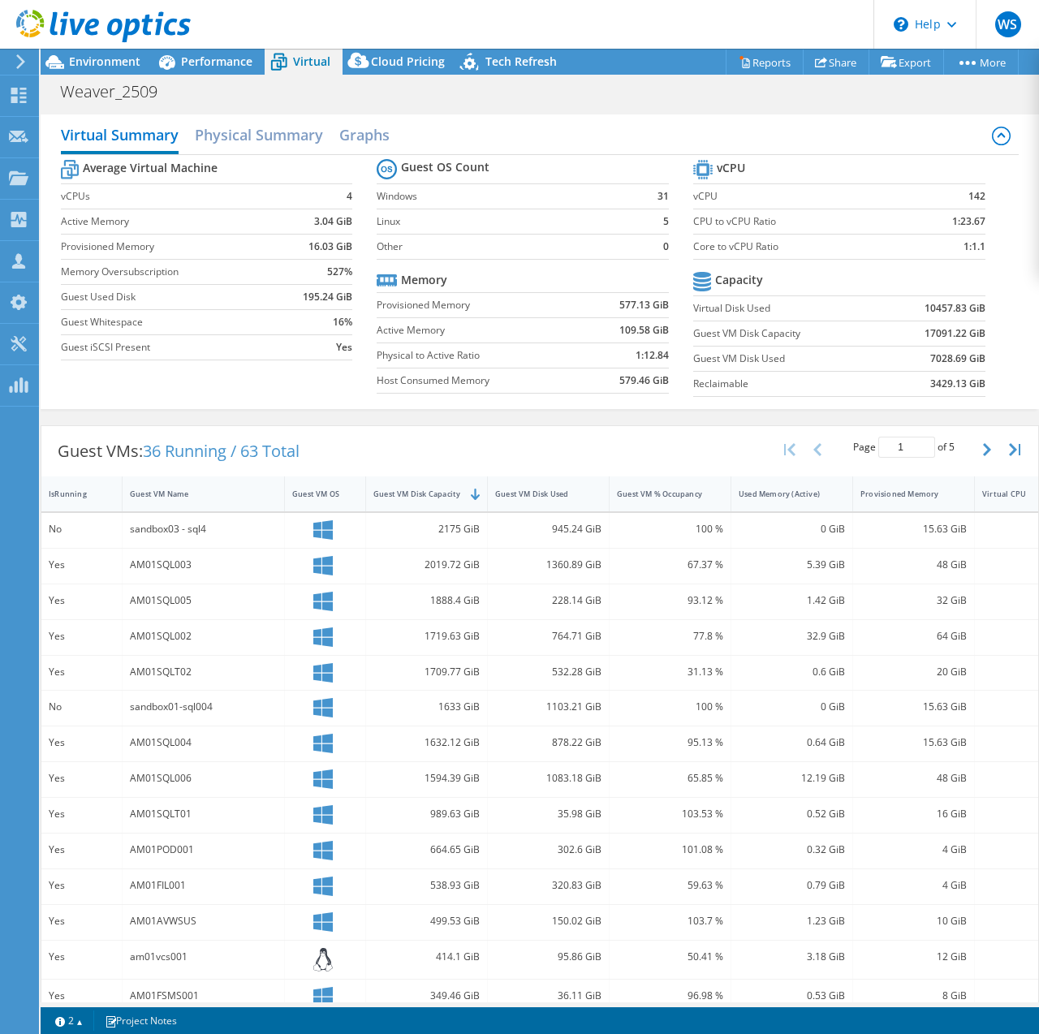
click at [399, 414] on div "Virtual Summary Physical Summary Graphs Average Virtual Machine vCPUs 4 Active …" at bounding box center [540, 261] width 999 height 311
click at [197, 66] on span "Performance" at bounding box center [216, 61] width 71 height 15
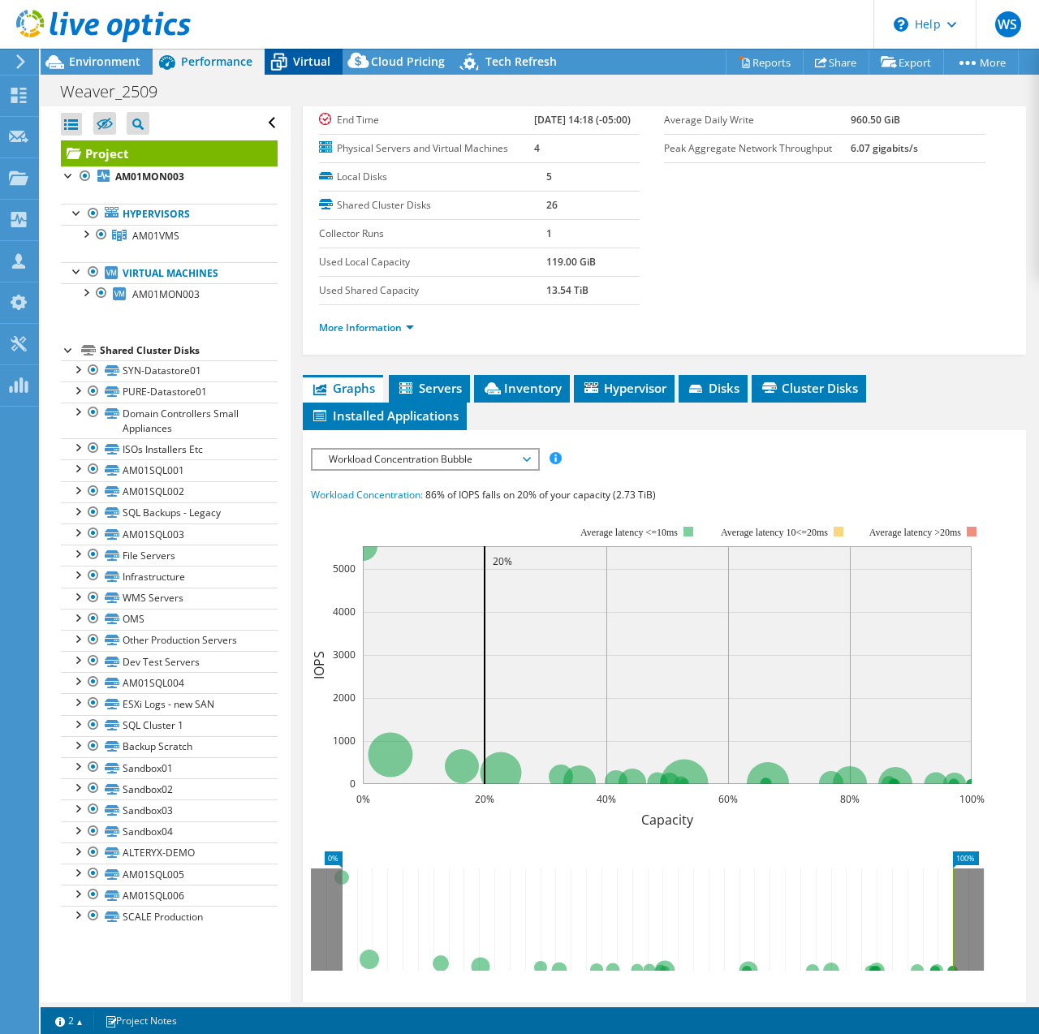
click at [291, 58] on icon at bounding box center [279, 62] width 28 height 28
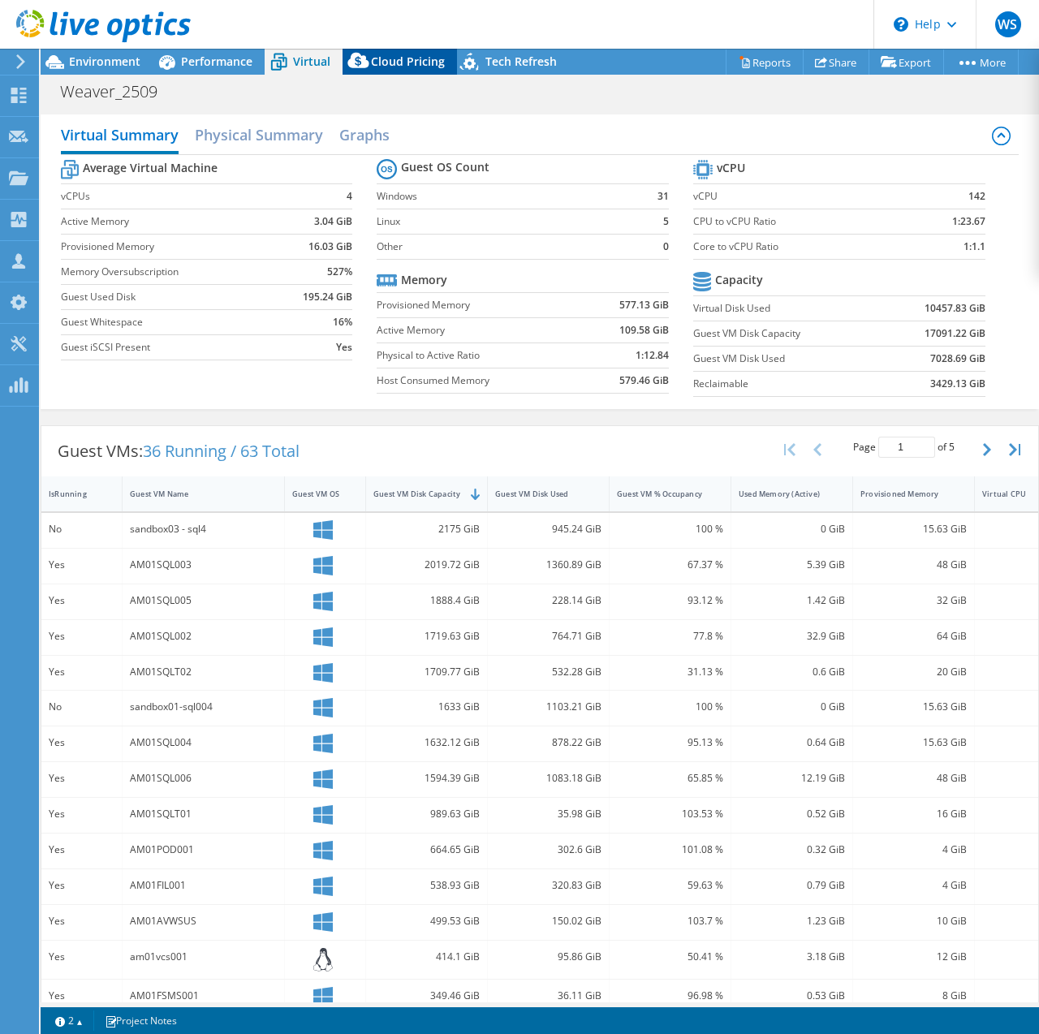
click at [393, 66] on span "Cloud Pricing" at bounding box center [408, 61] width 74 height 15
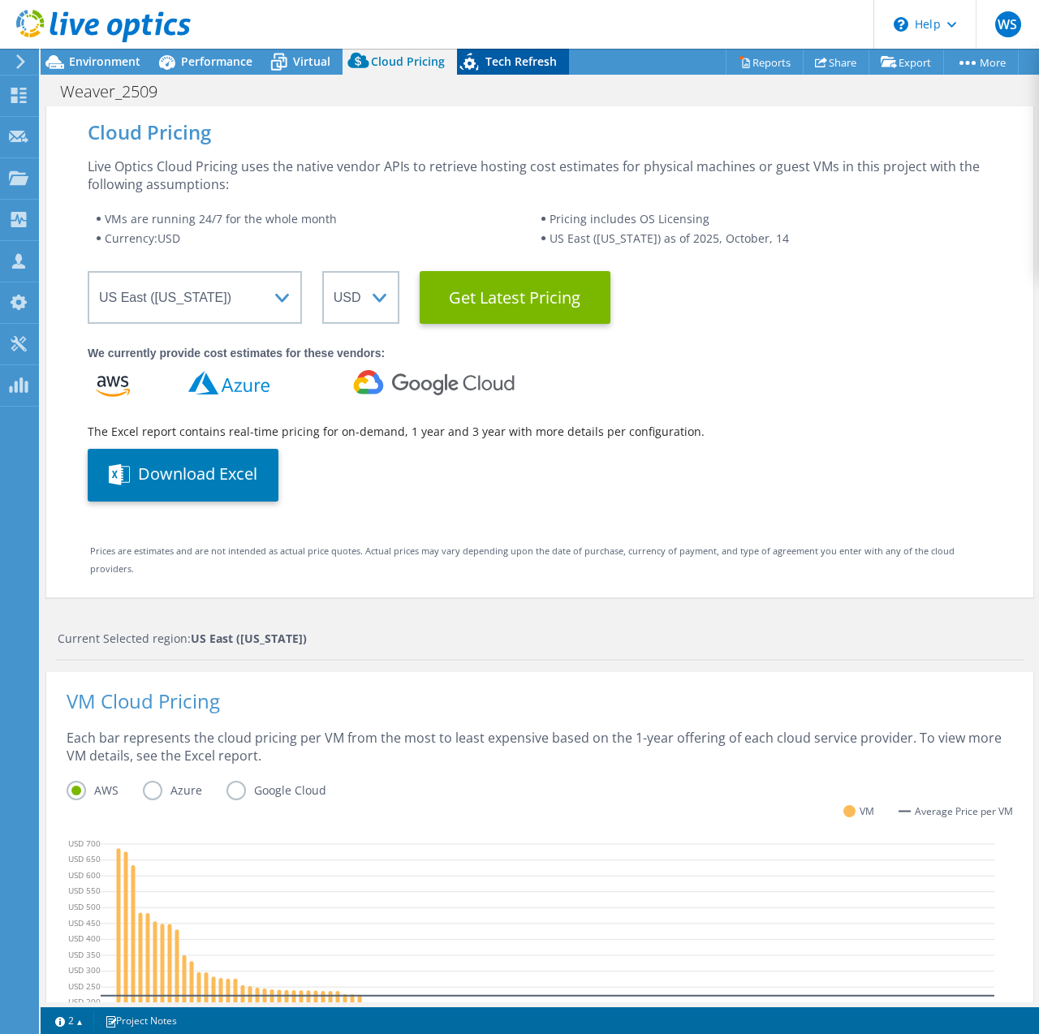
click at [508, 54] on span "Tech Refresh" at bounding box center [521, 61] width 71 height 15
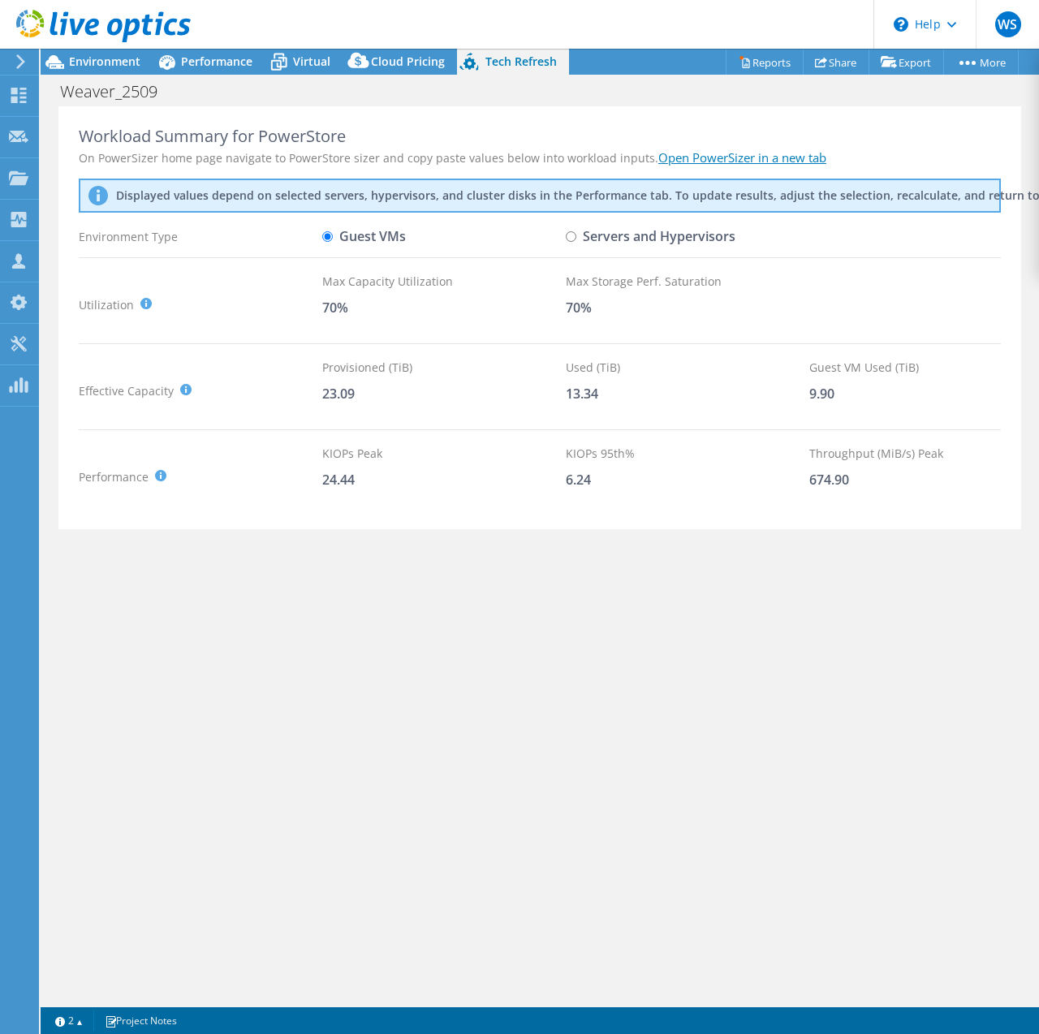
click at [573, 237] on input "Servers and Hypervisors" at bounding box center [571, 236] width 11 height 11
radio input "true"
click at [331, 234] on input "Guest VMs" at bounding box center [327, 236] width 11 height 11
radio input "true"
radio input "false"
